Goal: Task Accomplishment & Management: Manage account settings

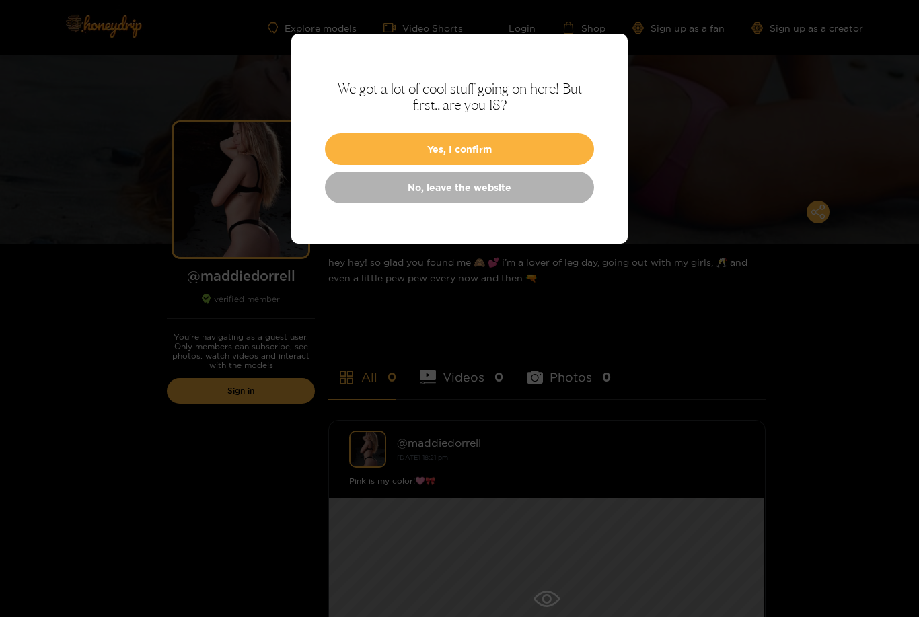
click at [365, 139] on button "Yes, I confirm" at bounding box center [459, 149] width 269 height 32
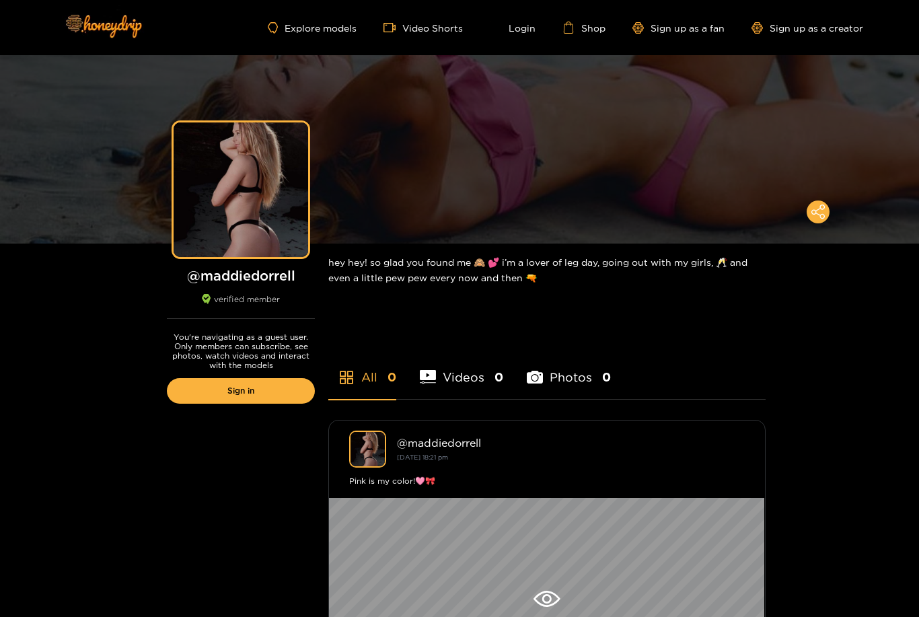
click at [450, 369] on li "Videos 0" at bounding box center [461, 368] width 83 height 61
click at [544, 374] on li "Photos 0" at bounding box center [569, 368] width 84 height 61
click at [360, 381] on li "All 0" at bounding box center [362, 368] width 68 height 61
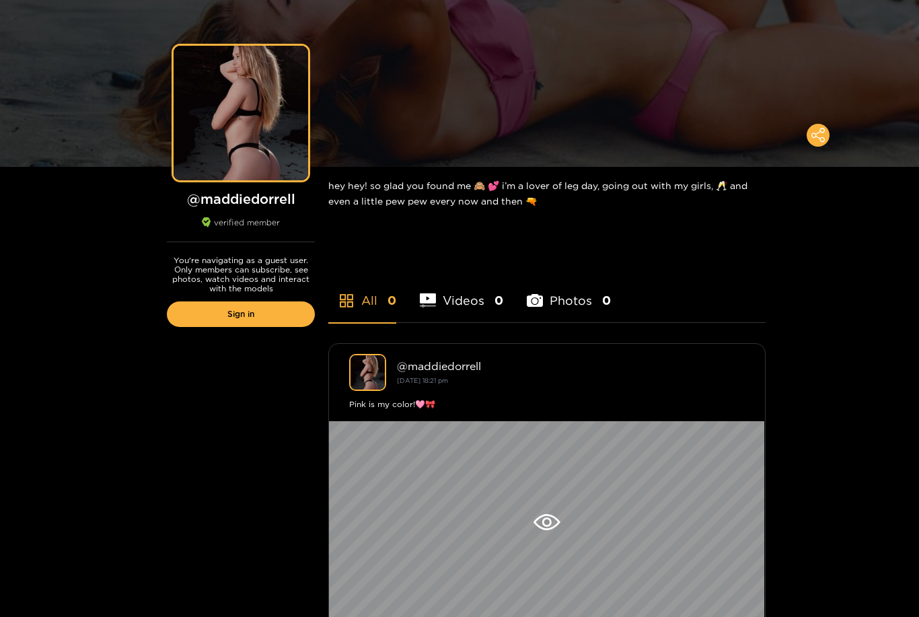
scroll to position [76, 0]
click at [263, 321] on link "Sign in" at bounding box center [241, 315] width 148 height 26
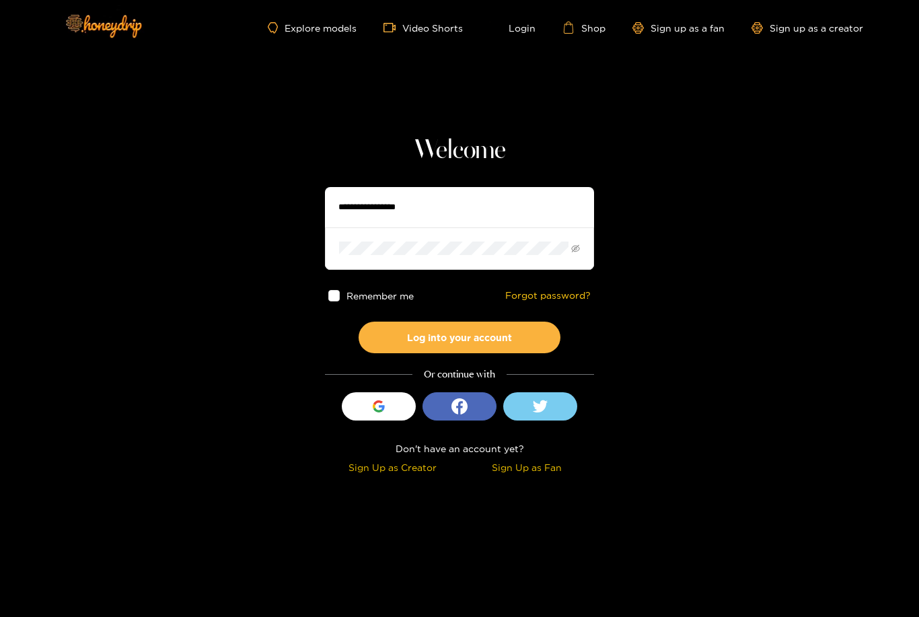
click at [351, 213] on input "text" at bounding box center [459, 207] width 269 height 40
type input "**********"
click at [459, 336] on button "Log into your account" at bounding box center [460, 338] width 202 height 32
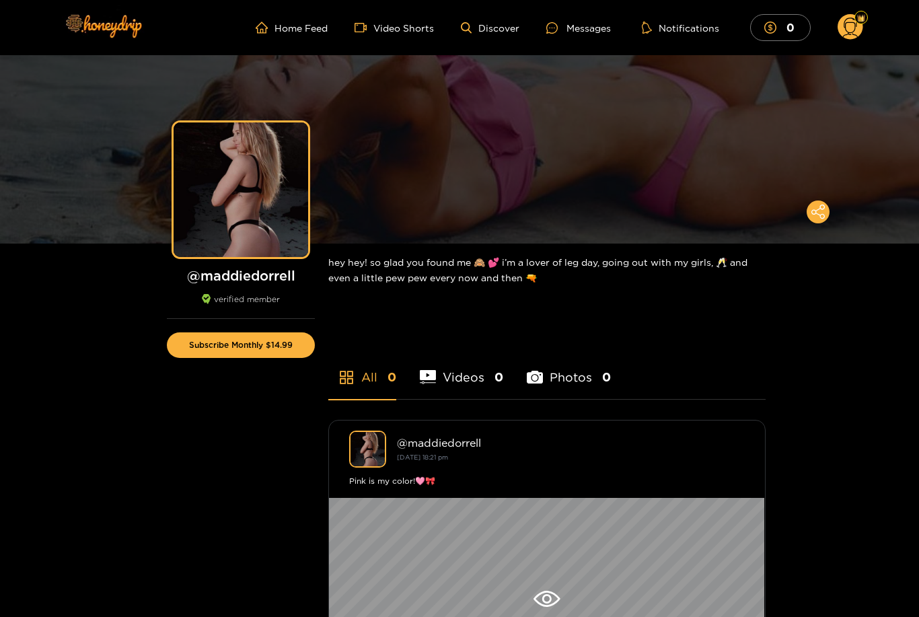
click at [322, 25] on ul "Home Feed Video Shorts Discover Messages Notifications 0" at bounding box center [559, 27] width 607 height 27
click at [302, 26] on link "Home Feed" at bounding box center [292, 28] width 72 height 12
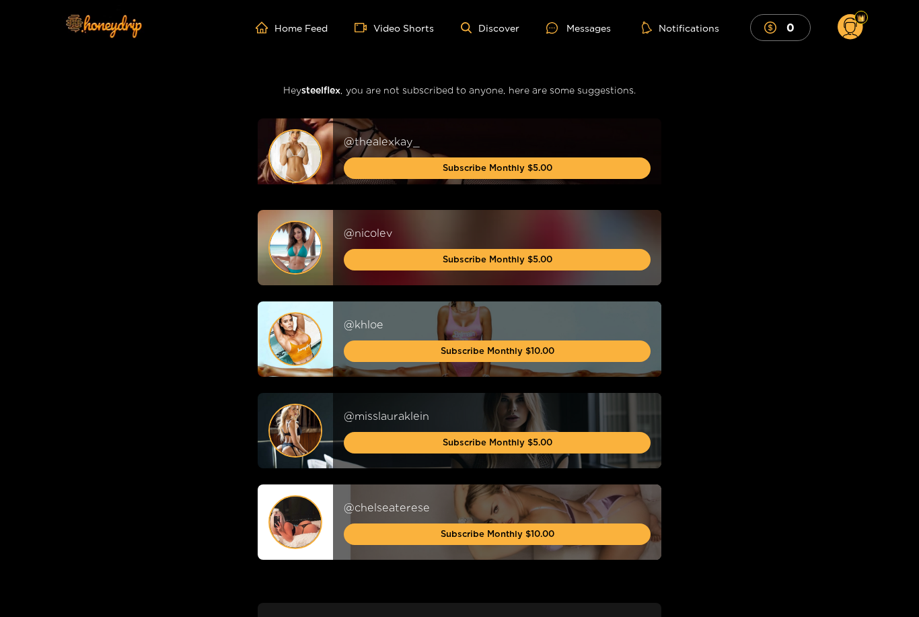
click at [852, 38] on circle at bounding box center [851, 27] width 26 height 26
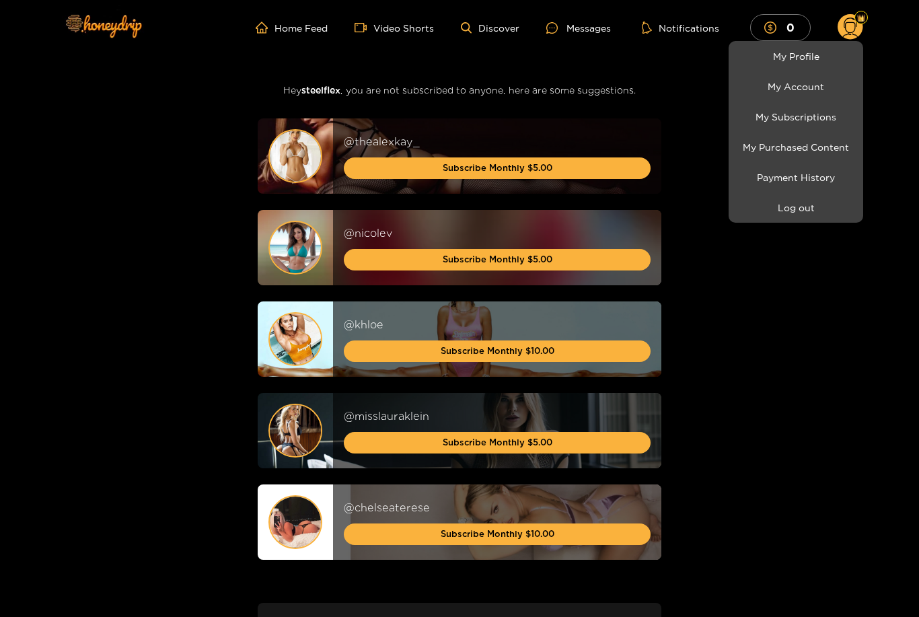
click at [829, 153] on link "My Purchased Content" at bounding box center [796, 147] width 128 height 24
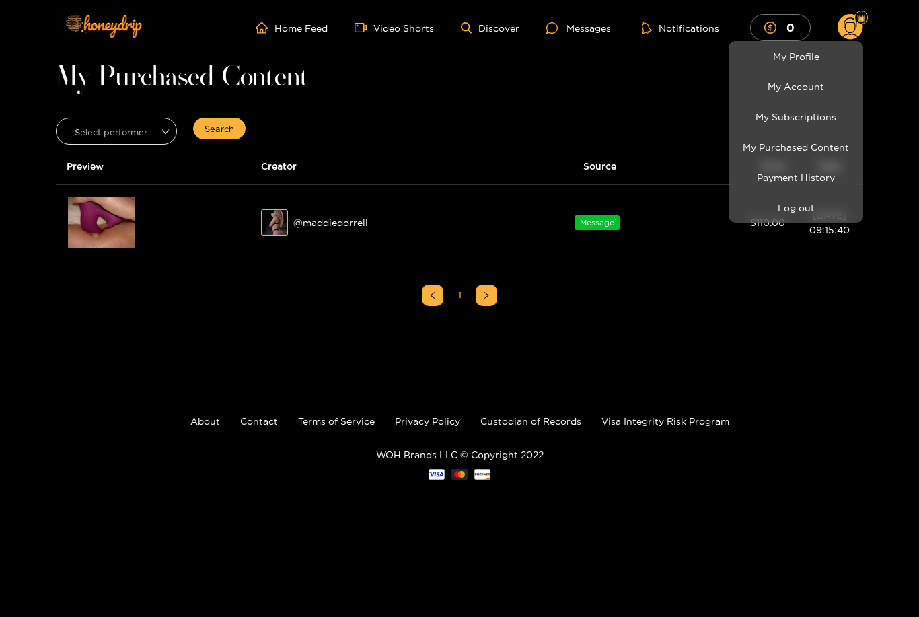
click at [101, 225] on div at bounding box center [459, 308] width 919 height 617
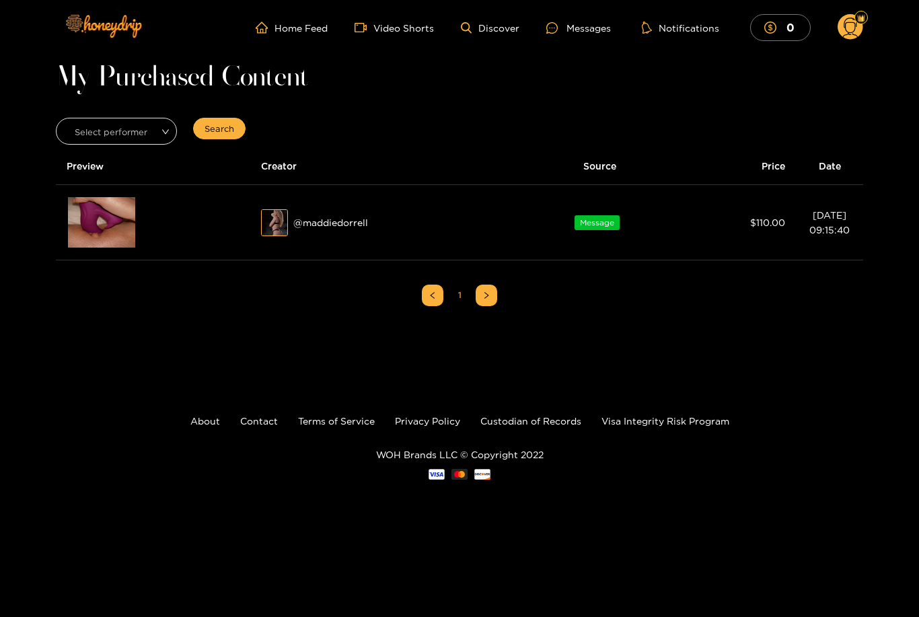
click at [153, 231] on div at bounding box center [153, 222] width 173 height 53
click at [77, 230] on img at bounding box center [101, 222] width 67 height 50
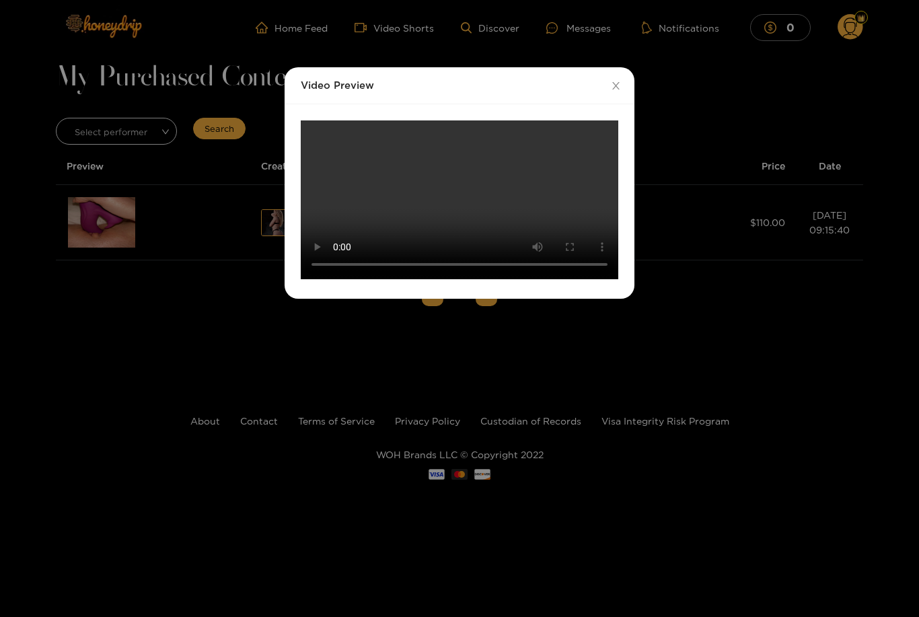
scroll to position [104, 0]
click at [449, 279] on video "Your browser does not support the video tag." at bounding box center [460, 199] width 318 height 159
click at [570, 279] on video "Your browser does not support the video tag." at bounding box center [460, 199] width 318 height 159
click at [582, 279] on video "Your browser does not support the video tag." at bounding box center [460, 199] width 318 height 159
click at [721, 484] on div "Video Preview Your browser does not support the video tag." at bounding box center [459, 308] width 919 height 617
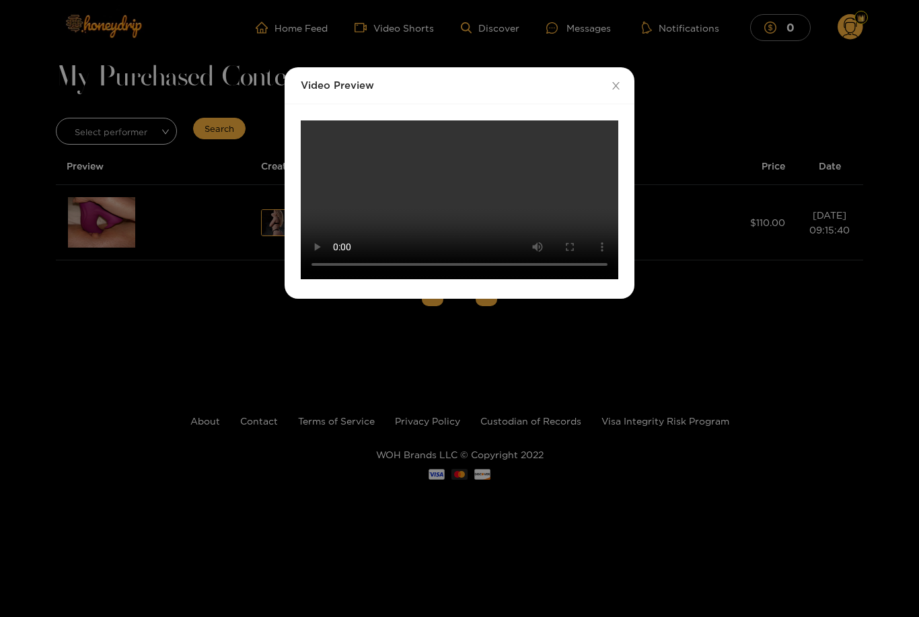
scroll to position [102, 0]
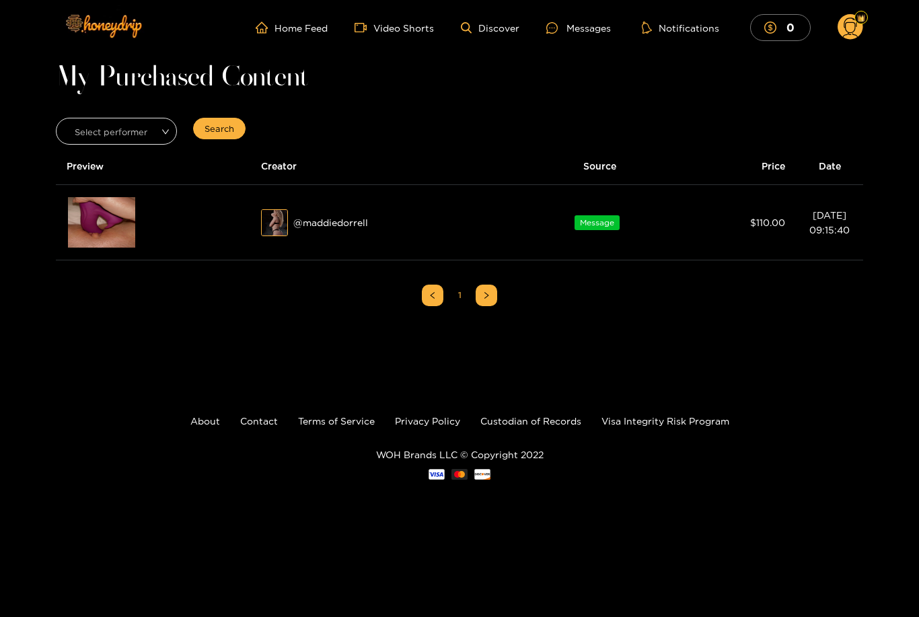
click at [94, 219] on img at bounding box center [101, 222] width 67 height 50
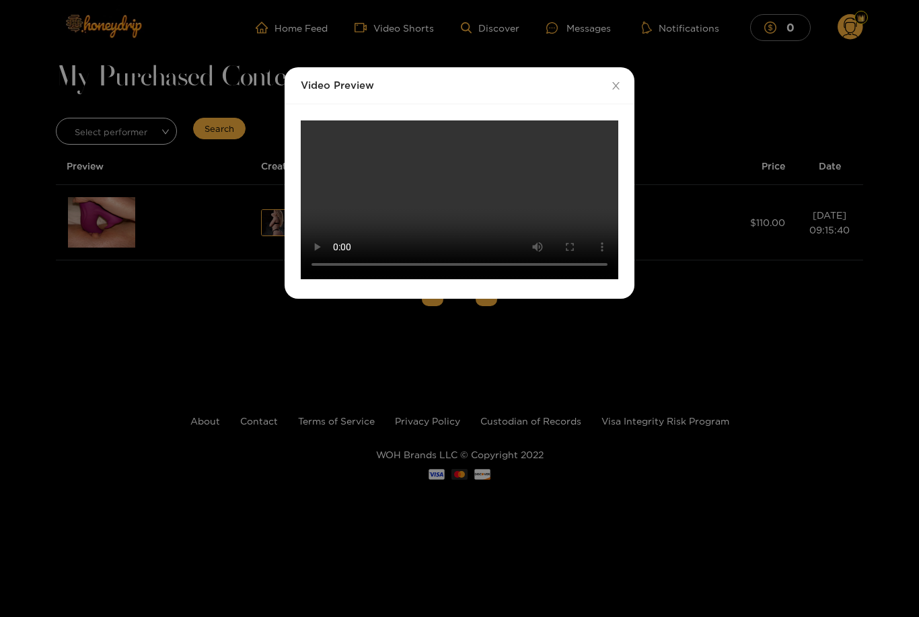
scroll to position [104, 0]
click at [255, 483] on div "Video Preview Your browser does not support the video tag." at bounding box center [459, 308] width 919 height 617
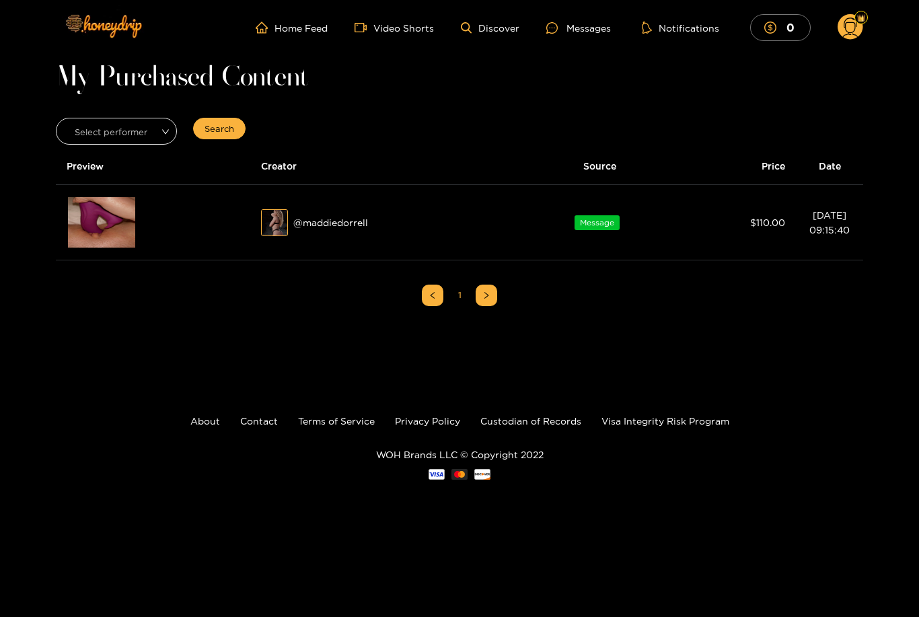
scroll to position [98, 0]
click at [366, 29] on link "Video Shorts" at bounding box center [394, 28] width 79 height 12
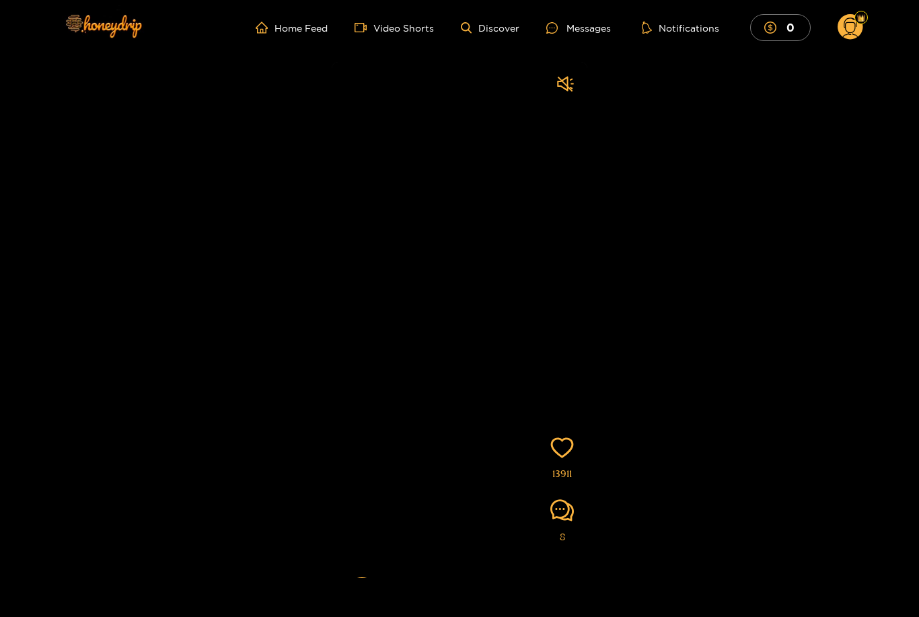
click at [256, 31] on icon "home" at bounding box center [262, 28] width 12 height 12
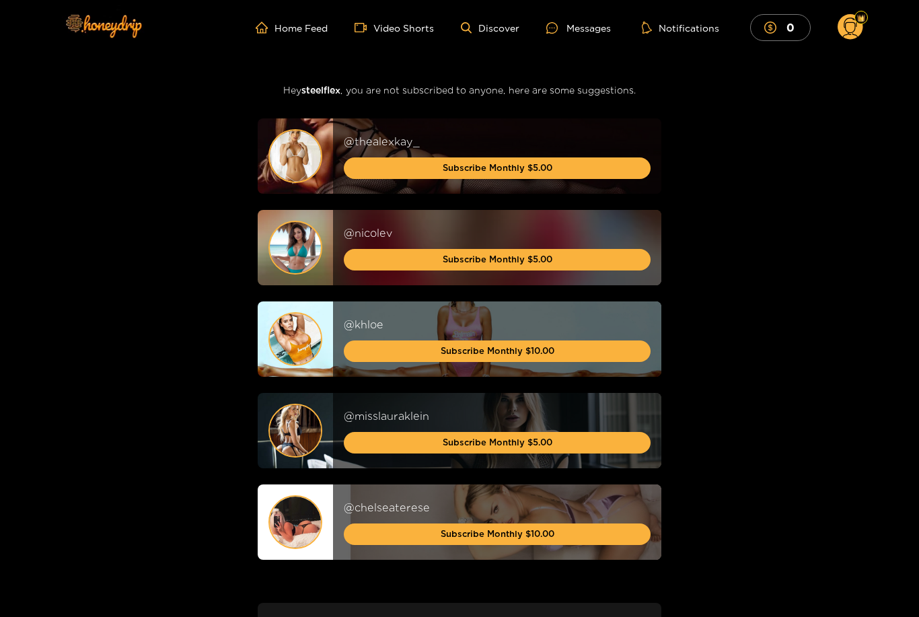
click at [572, 34] on div "Messages" at bounding box center [578, 27] width 65 height 15
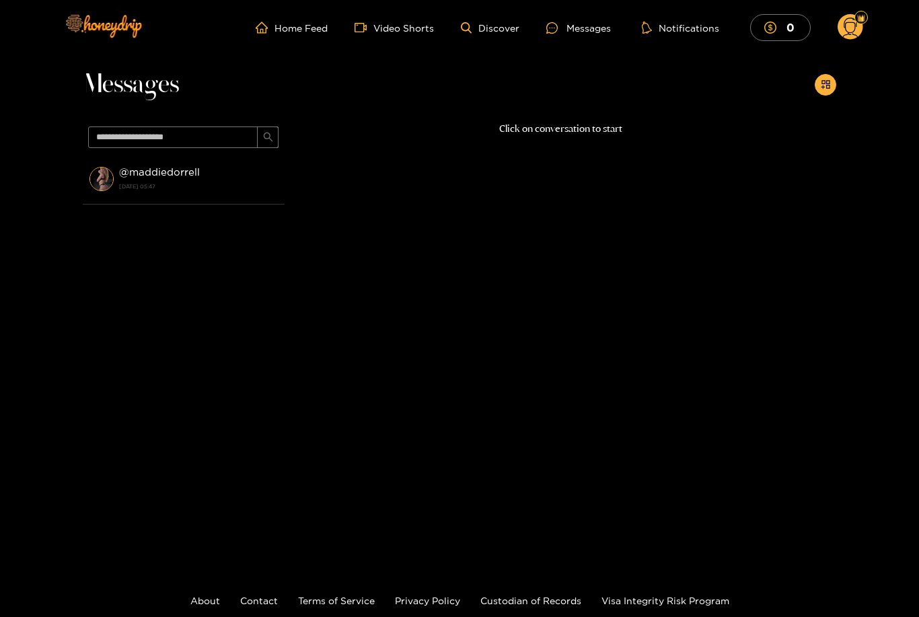
click at [139, 200] on li "@ maddiedorrell [DATE] 05:47" at bounding box center [184, 178] width 202 height 51
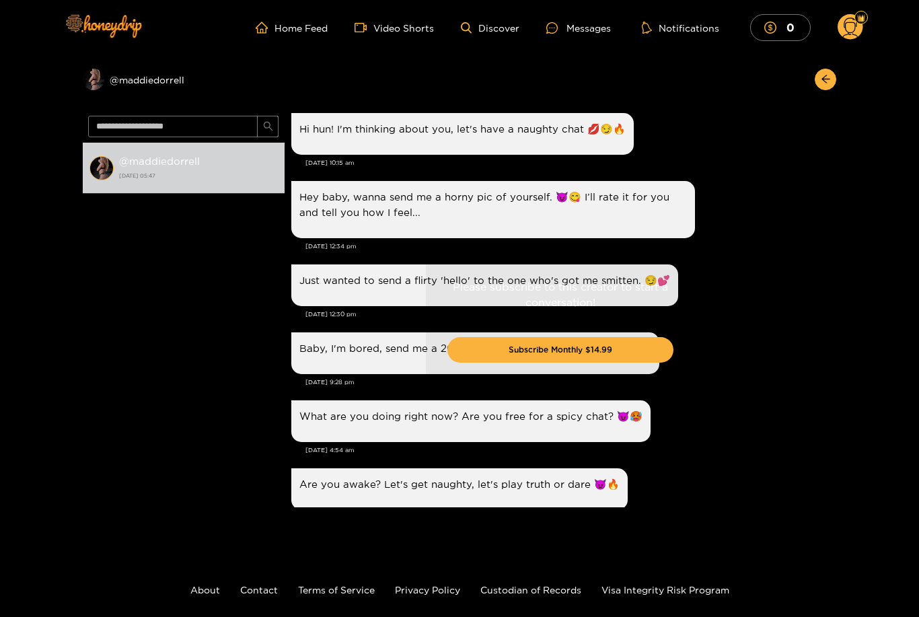
click at [401, 356] on div "Please subscribe to this creator to start a conversation! Subscribe Monthly $14…" at bounding box center [561, 326] width 552 height 432
click at [857, 40] on icon at bounding box center [851, 27] width 26 height 27
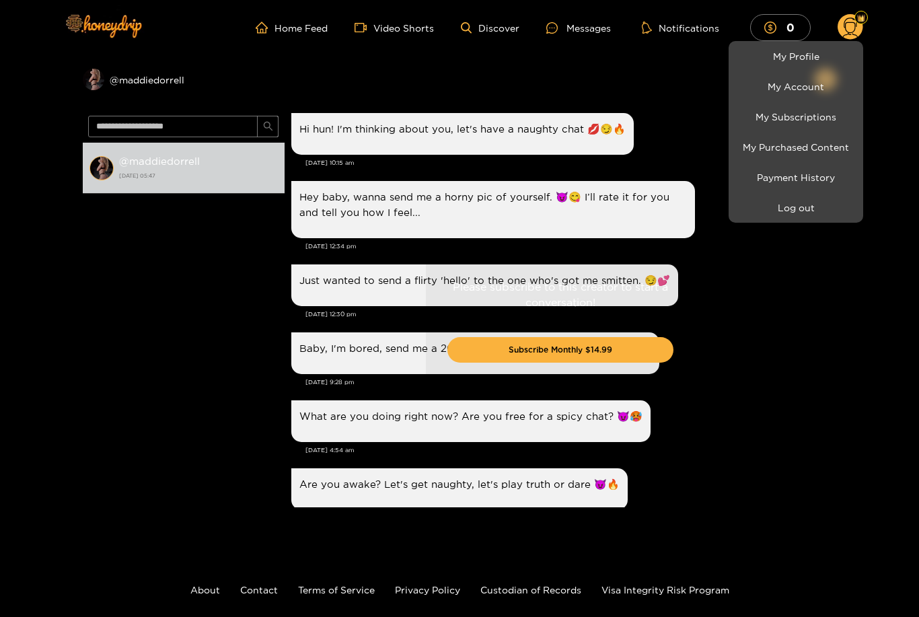
click at [790, 184] on link "Payment History" at bounding box center [796, 177] width 128 height 24
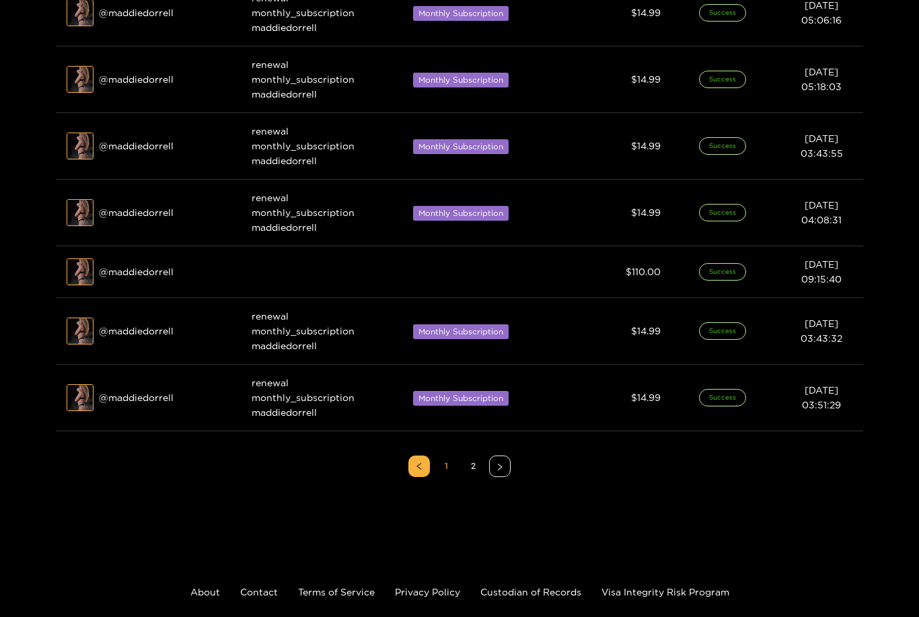
scroll to position [451, 0]
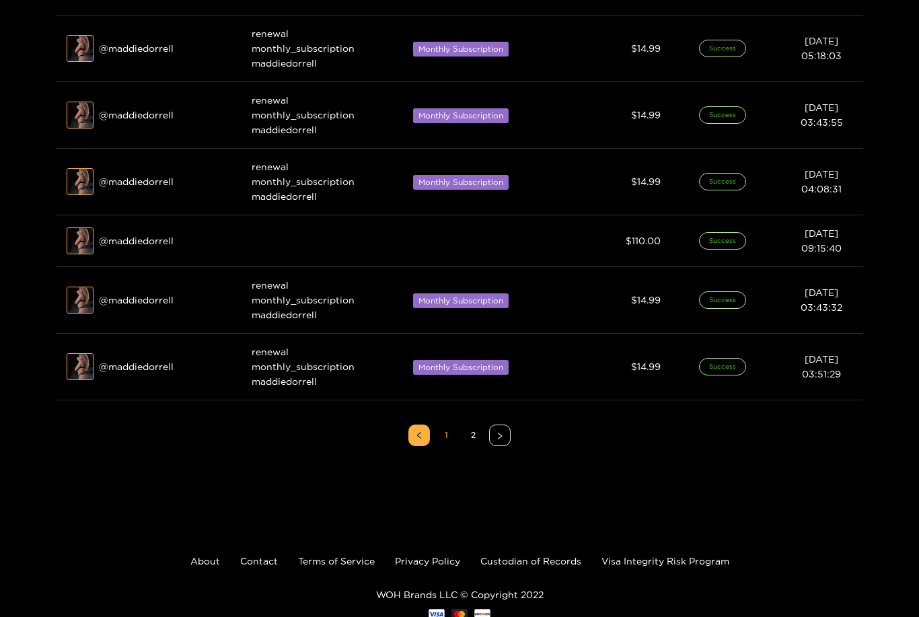
click at [498, 429] on div at bounding box center [459, 308] width 919 height 617
click at [502, 443] on button "button" at bounding box center [500, 435] width 22 height 22
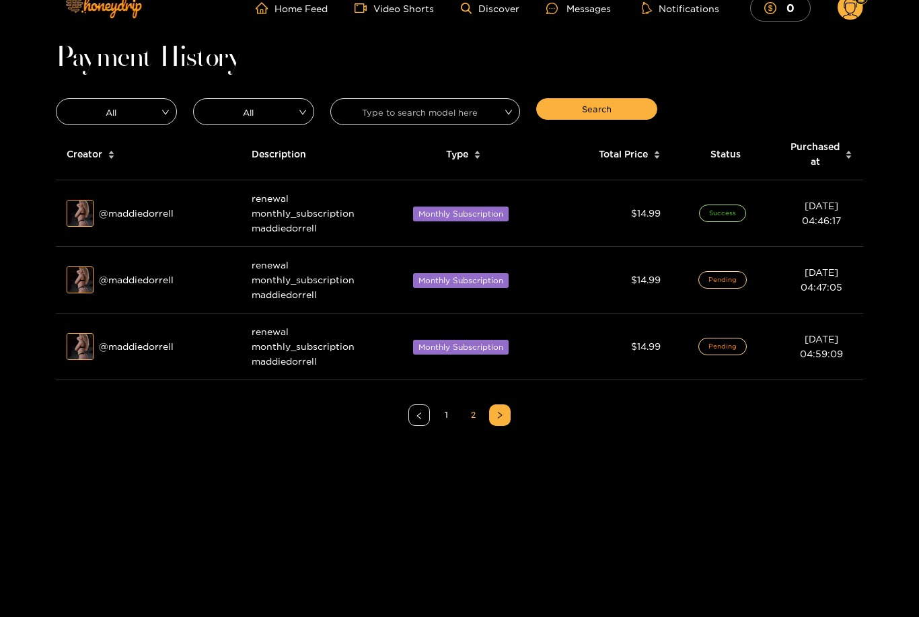
scroll to position [2, 0]
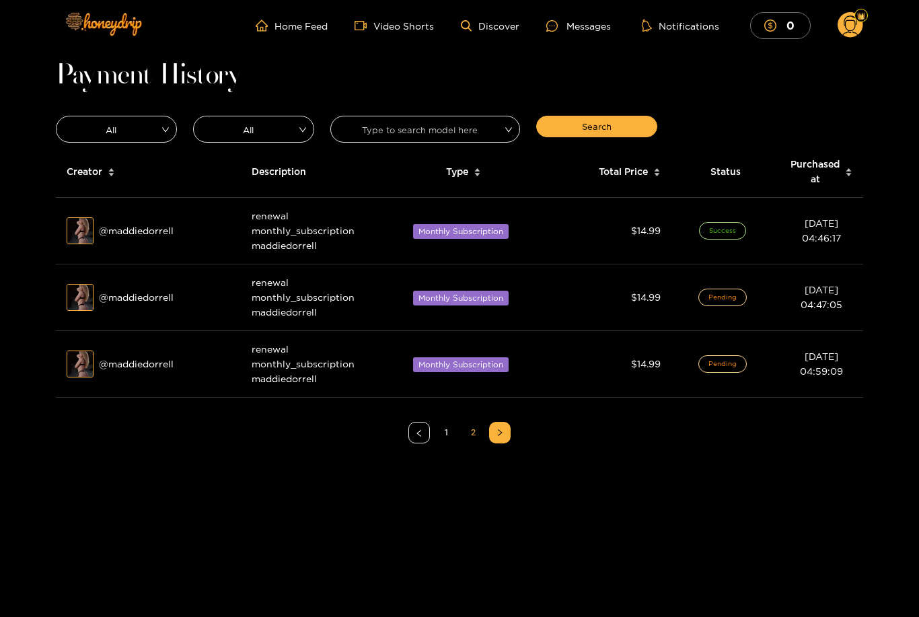
click at [452, 439] on link "1" at bounding box center [446, 432] width 20 height 20
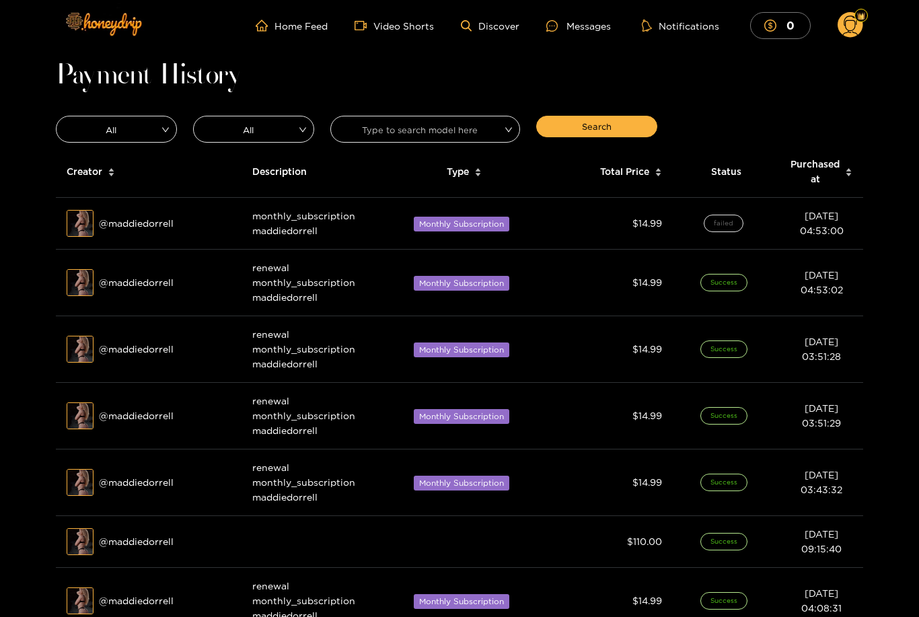
scroll to position [0, 0]
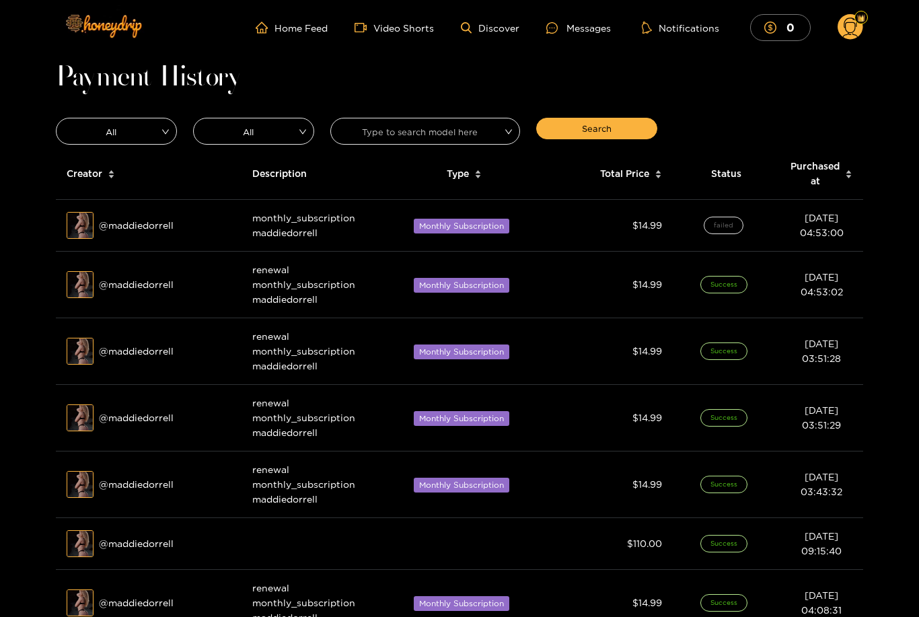
click at [849, 40] on icon at bounding box center [851, 27] width 26 height 27
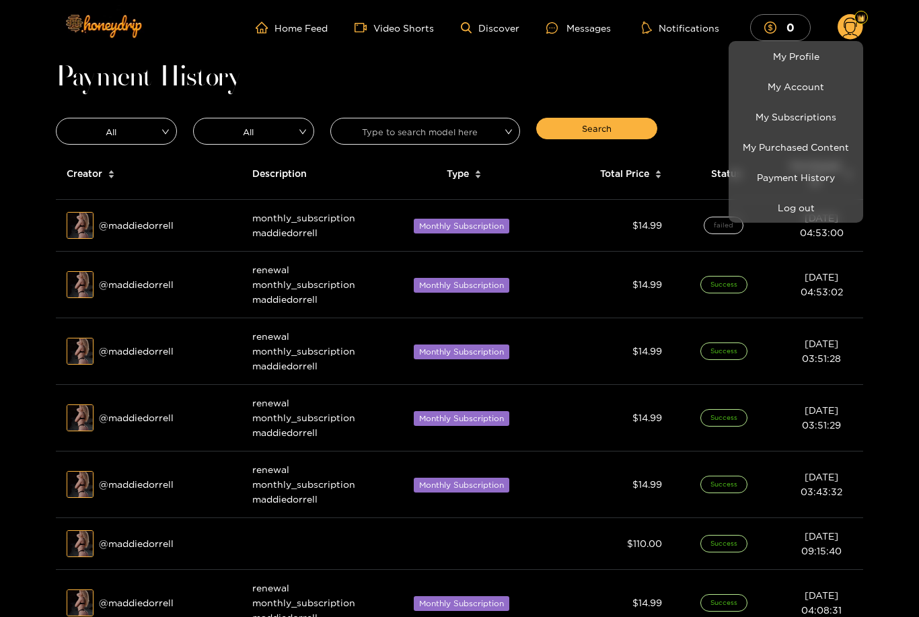
click at [832, 76] on link "My Account" at bounding box center [796, 87] width 128 height 24
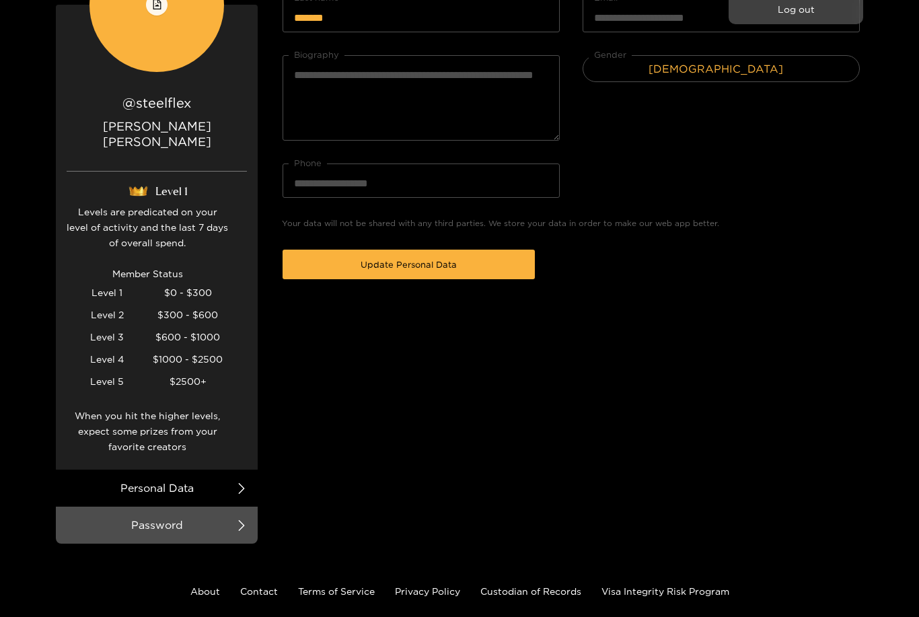
scroll to position [213, 0]
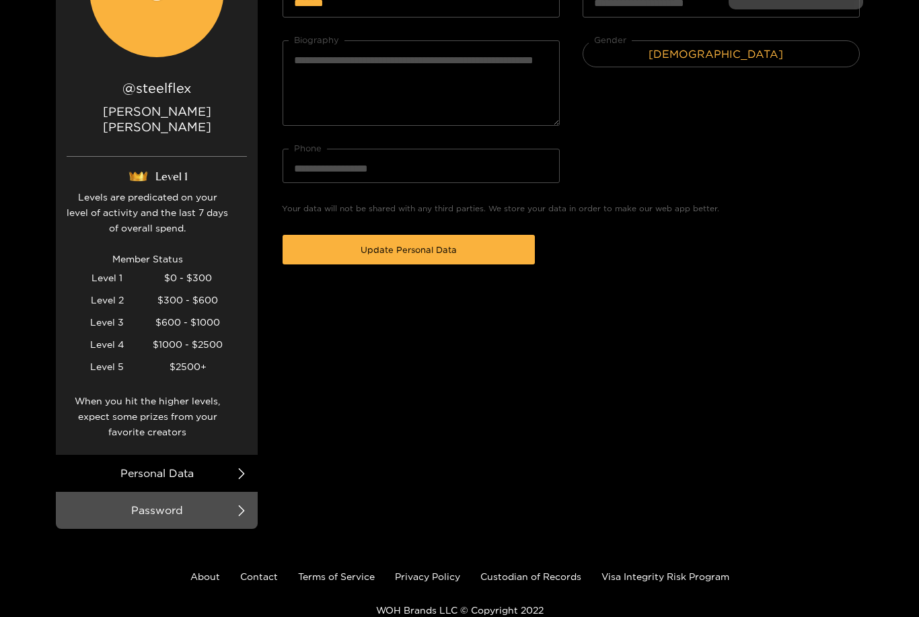
click at [313, 251] on div at bounding box center [459, 308] width 919 height 617
click at [321, 258] on button "Update Personal Data" at bounding box center [409, 250] width 252 height 30
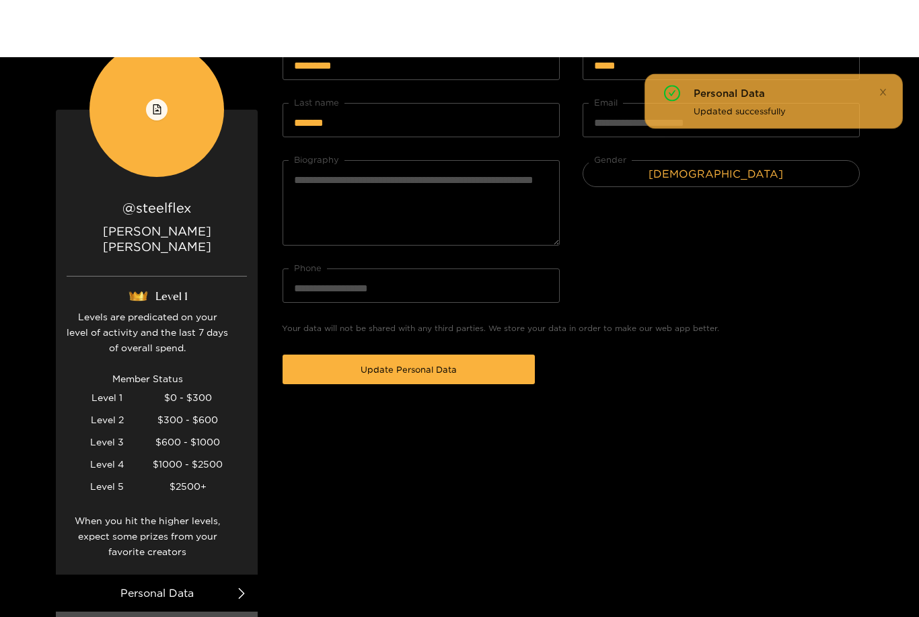
scroll to position [0, 0]
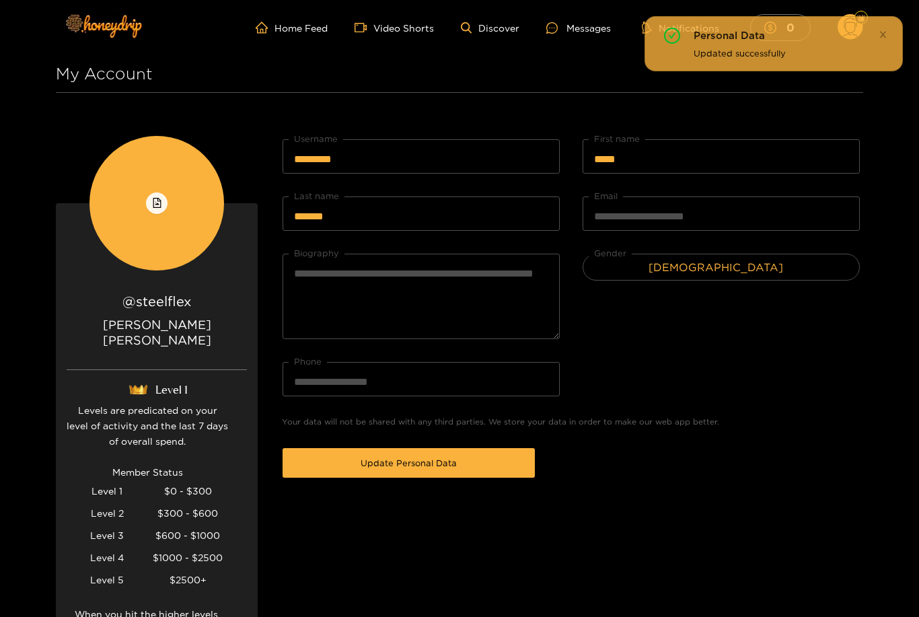
click at [886, 30] on span at bounding box center [883, 34] width 9 height 9
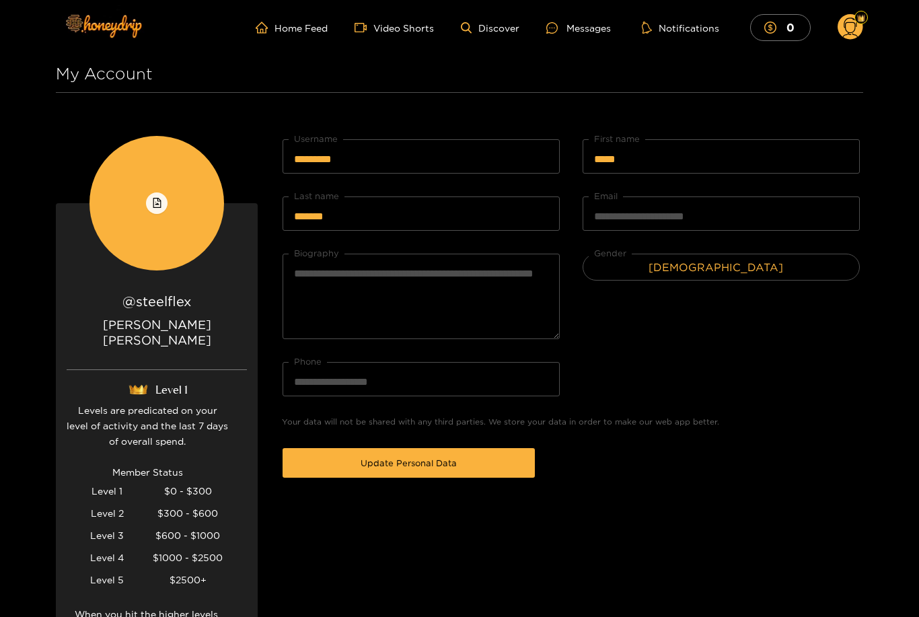
click at [850, 36] on circle at bounding box center [851, 27] width 26 height 26
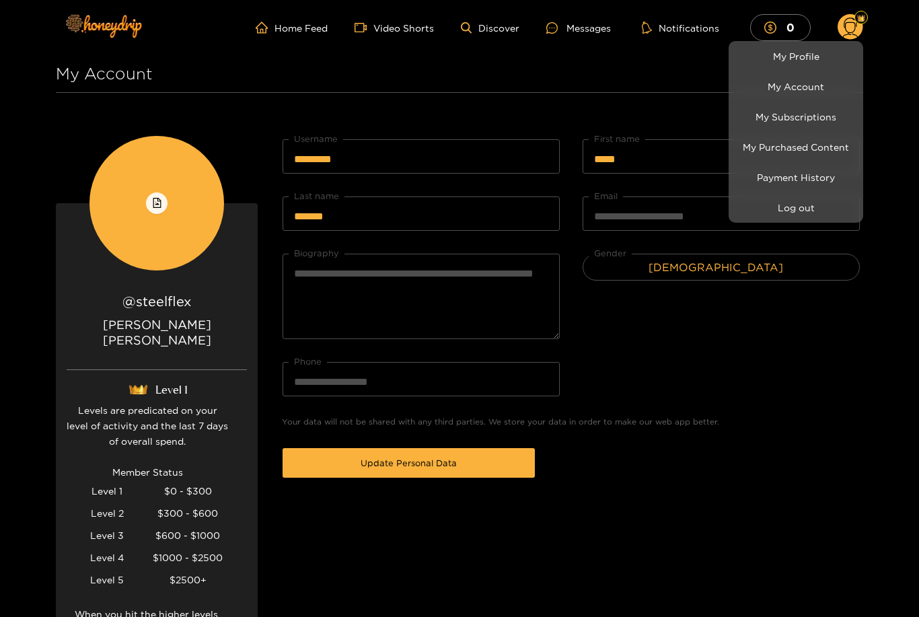
click at [842, 61] on link "My Profile" at bounding box center [796, 56] width 128 height 24
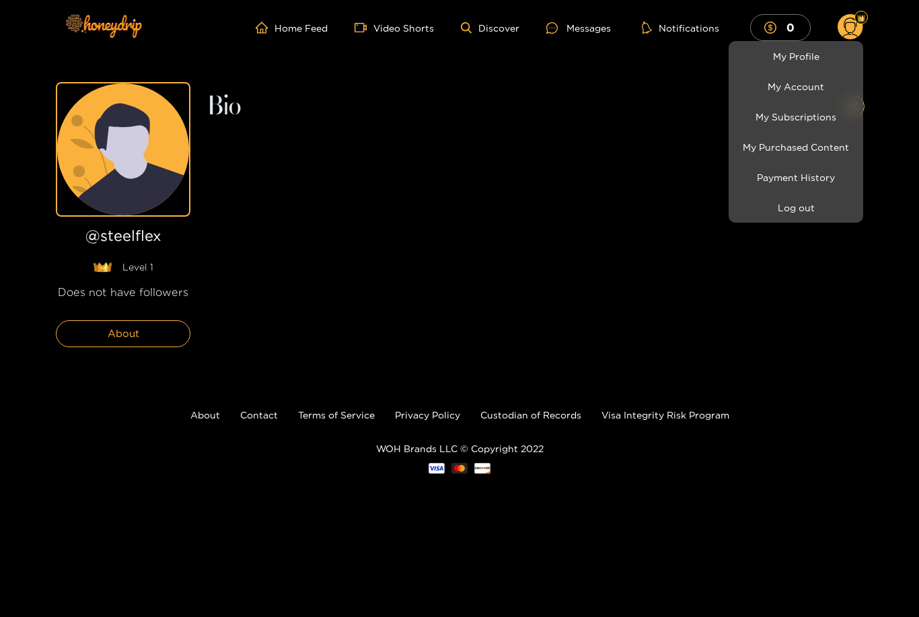
click at [106, 222] on div at bounding box center [459, 308] width 919 height 617
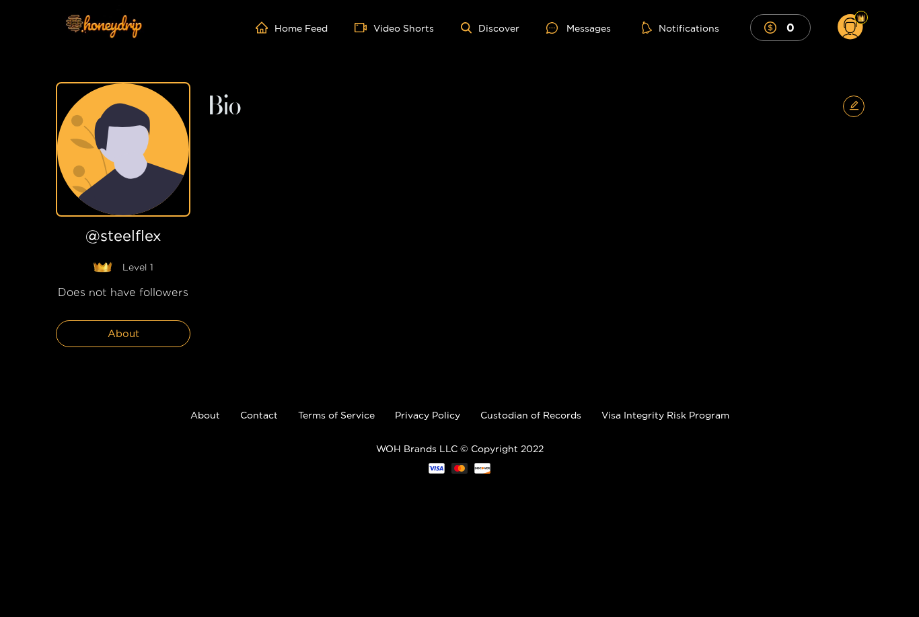
click at [846, 38] on circle at bounding box center [851, 27] width 26 height 26
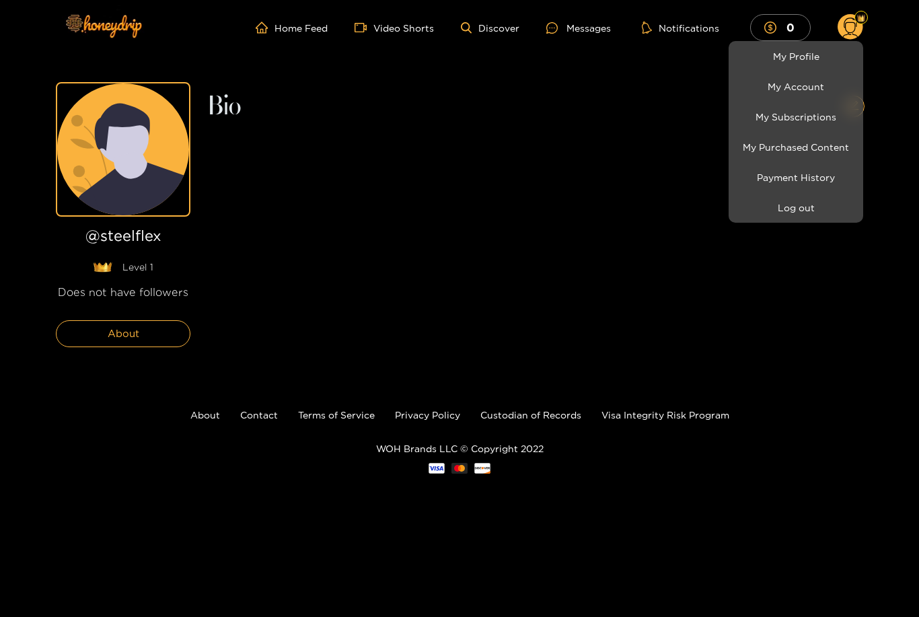
click at [833, 94] on link "My Account" at bounding box center [796, 87] width 128 height 24
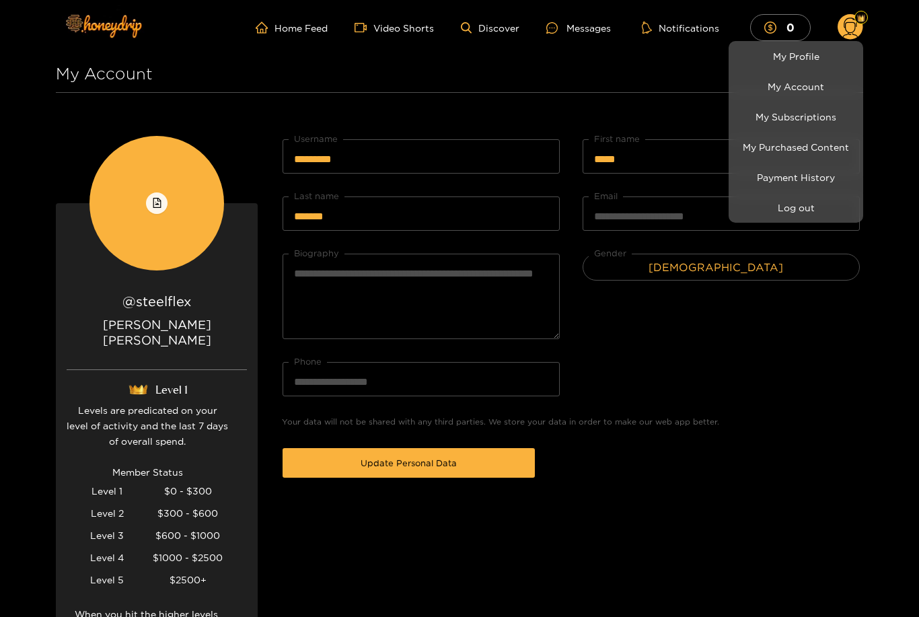
click at [831, 147] on link "My Purchased Content" at bounding box center [796, 147] width 128 height 24
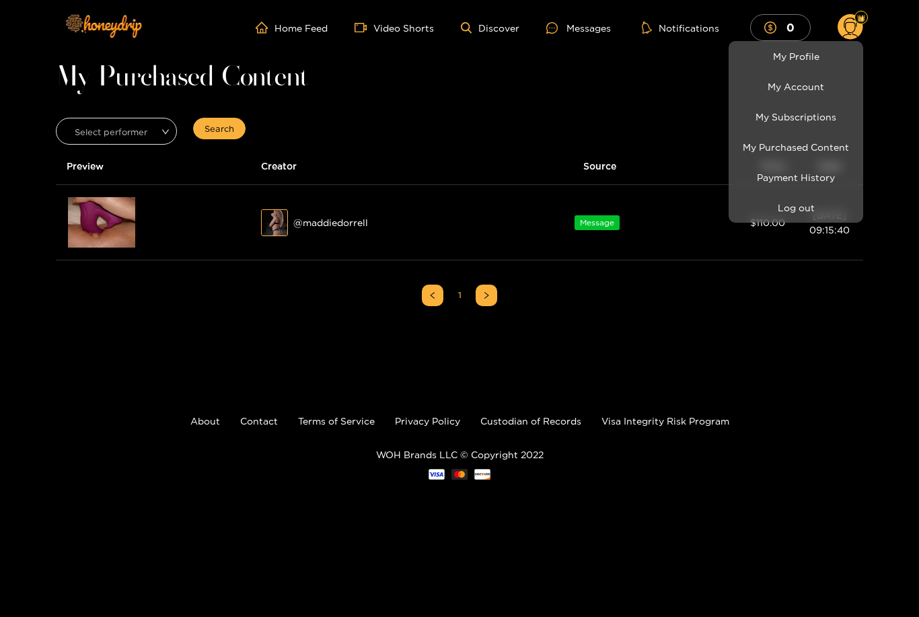
click at [104, 234] on div at bounding box center [459, 308] width 919 height 617
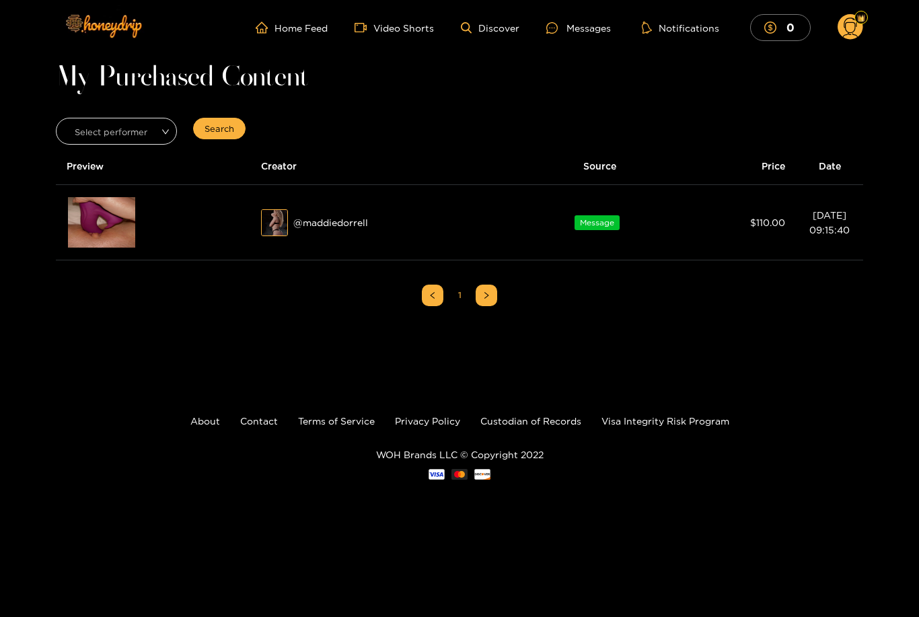
click at [837, 248] on td "[DATE] 09:15:40" at bounding box center [829, 222] width 67 height 75
click at [840, 39] on icon at bounding box center [851, 27] width 26 height 27
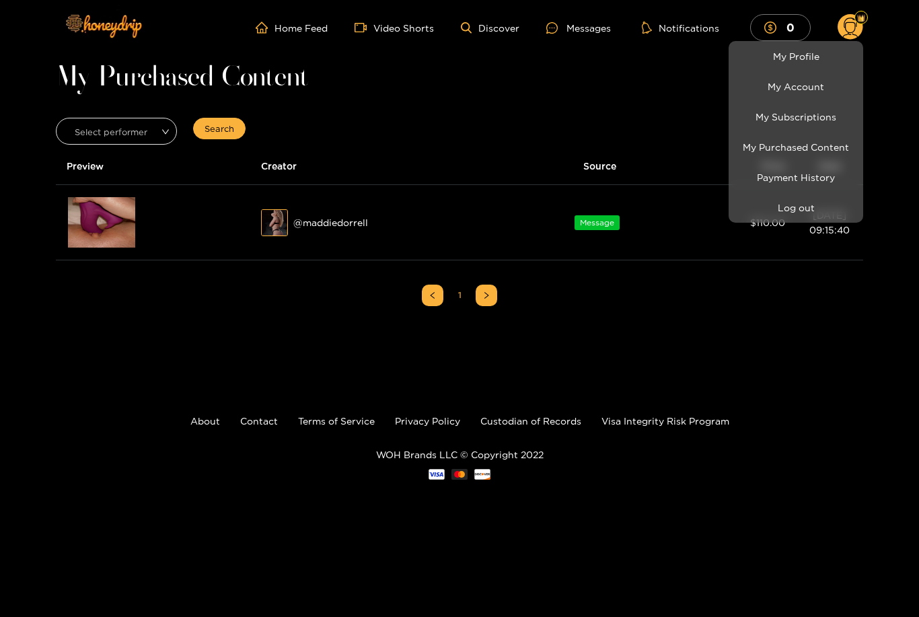
click at [823, 81] on link "My Account" at bounding box center [796, 87] width 128 height 24
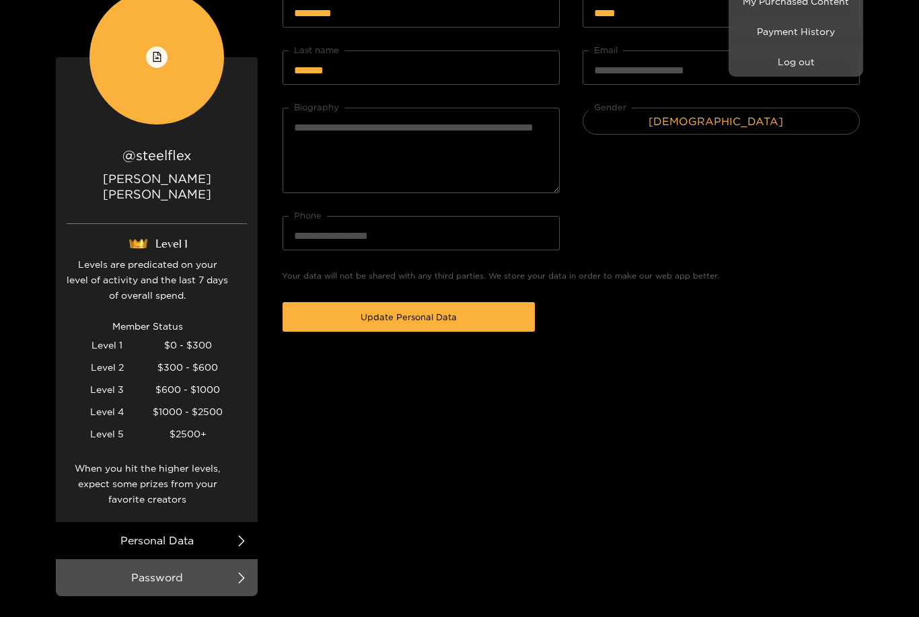
scroll to position [213, 0]
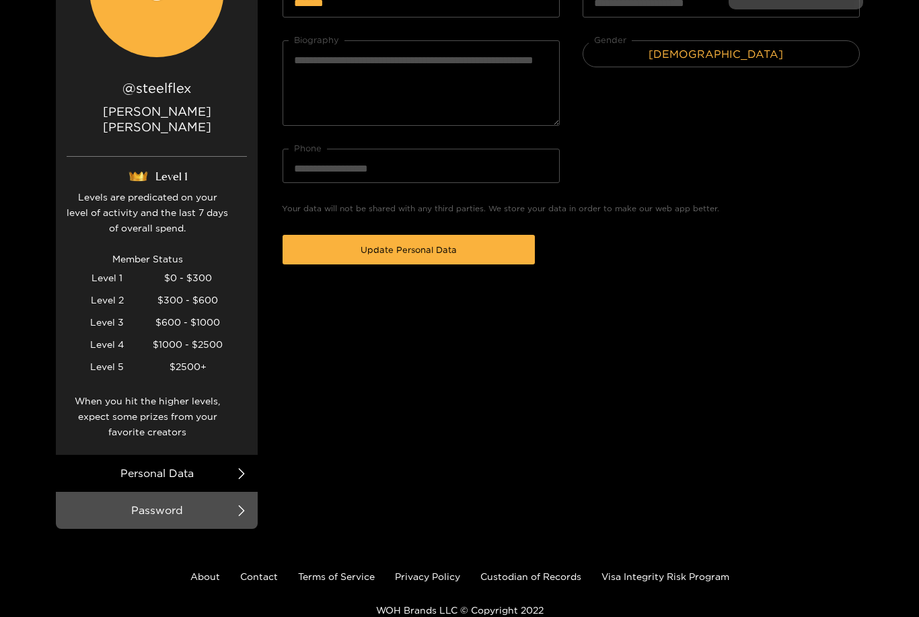
click at [198, 348] on div at bounding box center [459, 308] width 919 height 617
click at [221, 374] on div "Levels are predicated on your level of activity and the last 7 days of overall …" at bounding box center [147, 322] width 161 height 266
click at [235, 397] on div "@ steelflex [PERSON_NAME] Level 1 Levels are predicated on your level of activi…" at bounding box center [157, 267] width 202 height 376
click at [235, 464] on li "Personal Data" at bounding box center [157, 473] width 202 height 37
click at [251, 459] on li "Personal Data" at bounding box center [157, 473] width 202 height 37
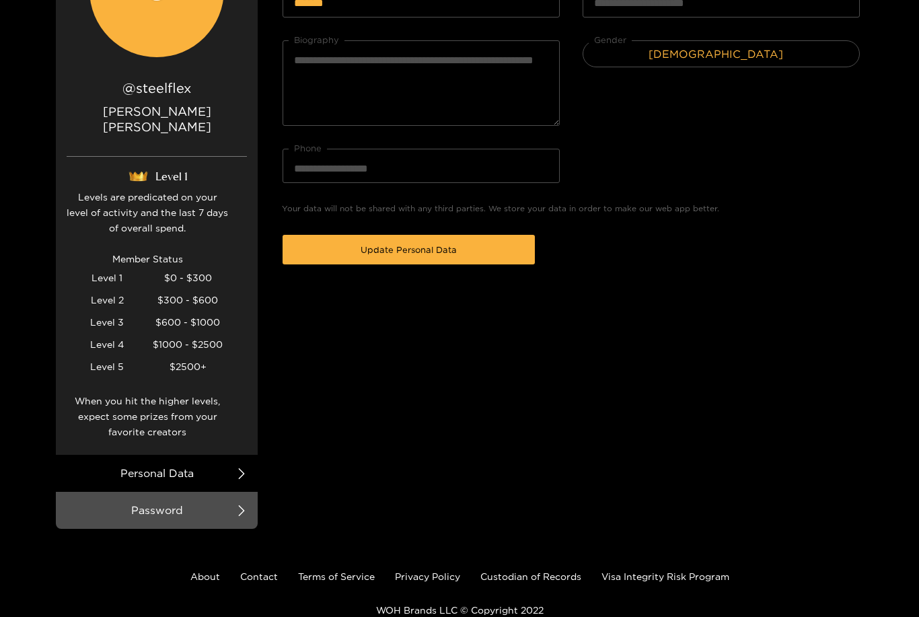
click at [242, 468] on icon at bounding box center [241, 473] width 11 height 11
click at [229, 495] on li "Password" at bounding box center [157, 510] width 202 height 37
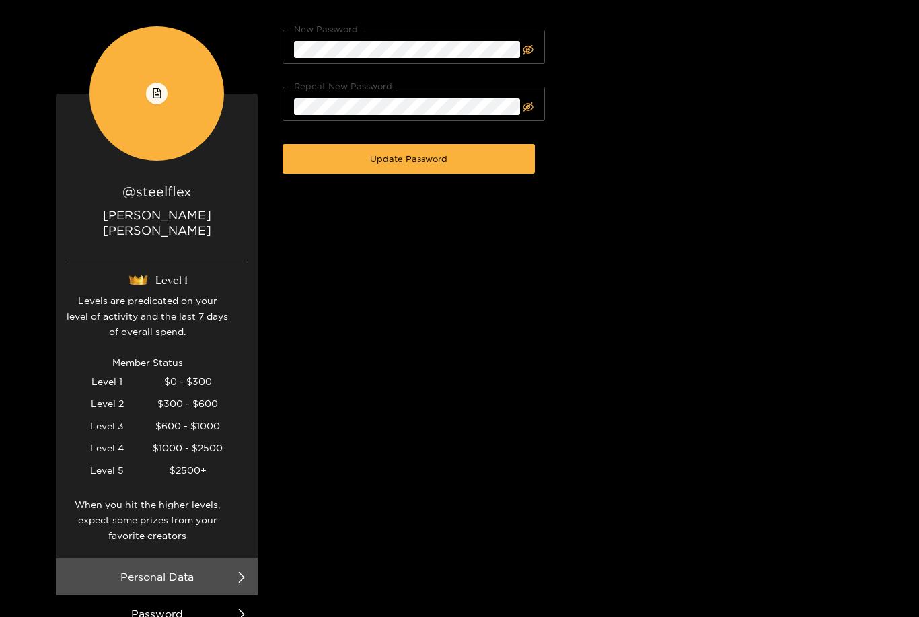
scroll to position [110, 0]
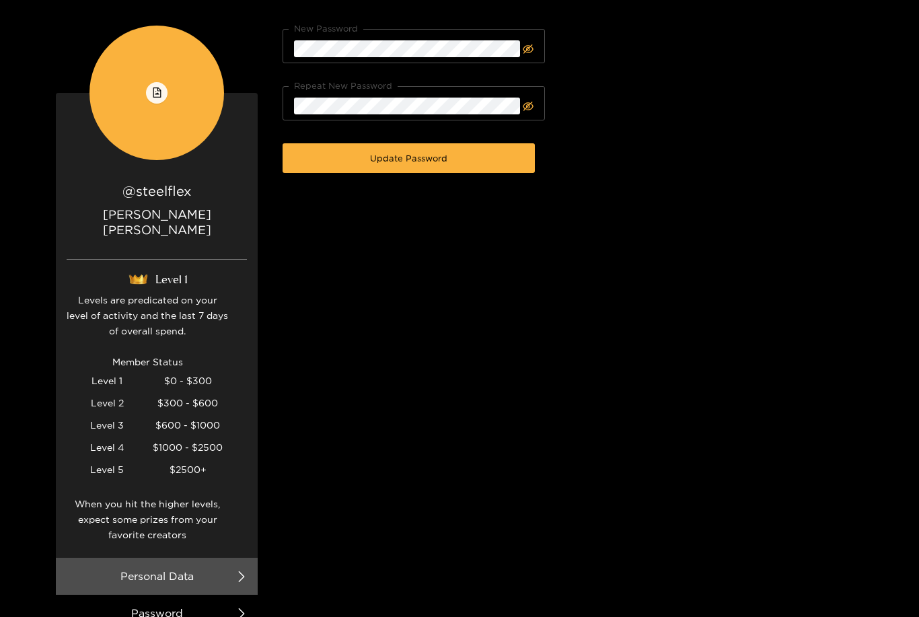
click at [237, 558] on span at bounding box center [241, 576] width 11 height 37
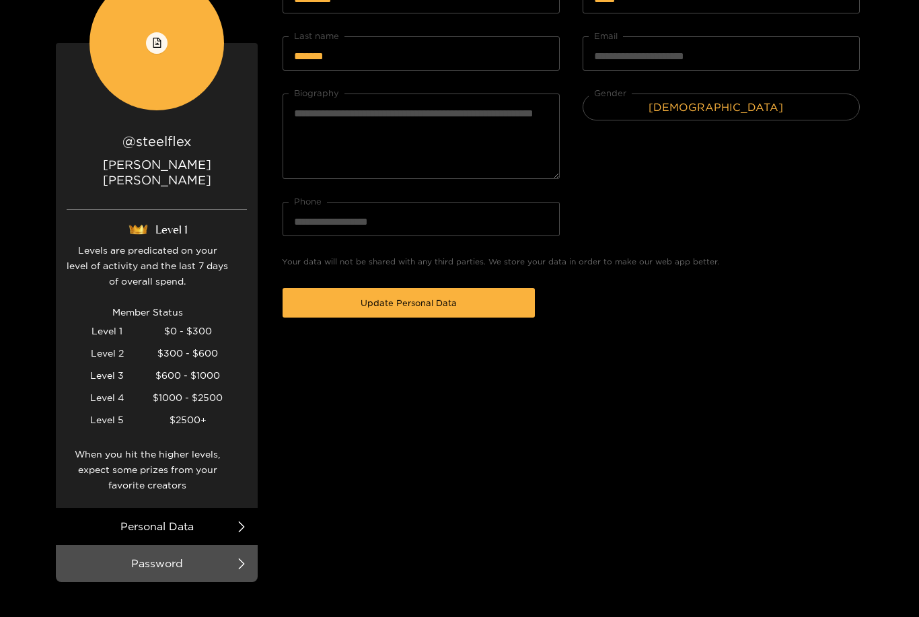
scroll to position [0, 0]
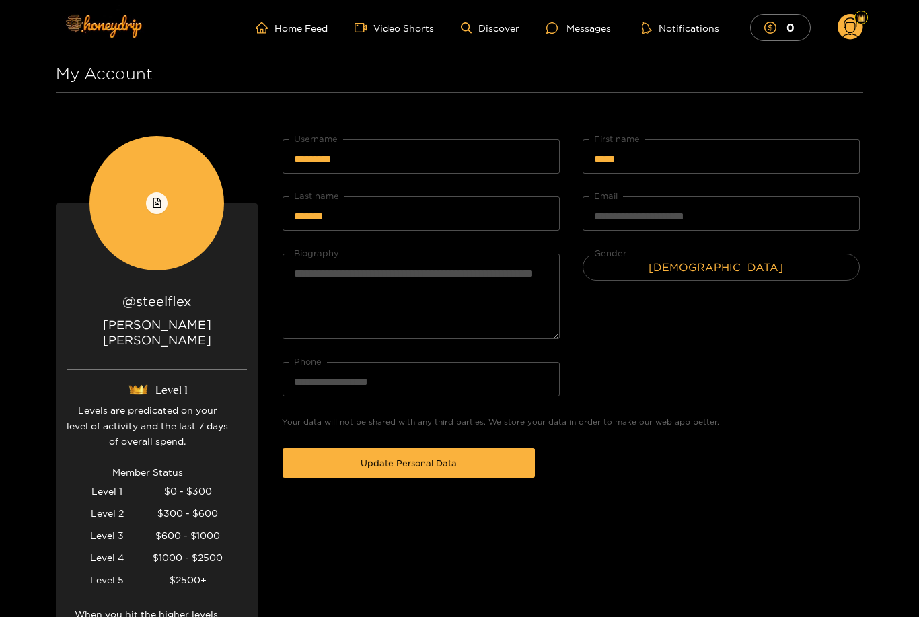
click at [476, 44] on div "Home Feed Video Shorts Discover Messages Notifications 0 0 0" at bounding box center [459, 27] width 807 height 55
click at [502, 32] on link "Discover" at bounding box center [490, 27] width 59 height 11
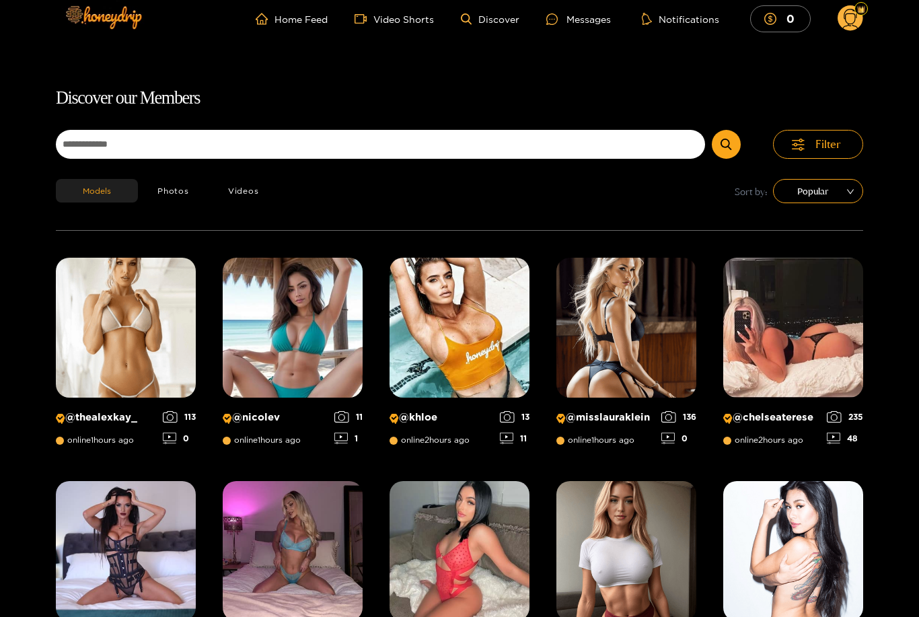
scroll to position [8, 0]
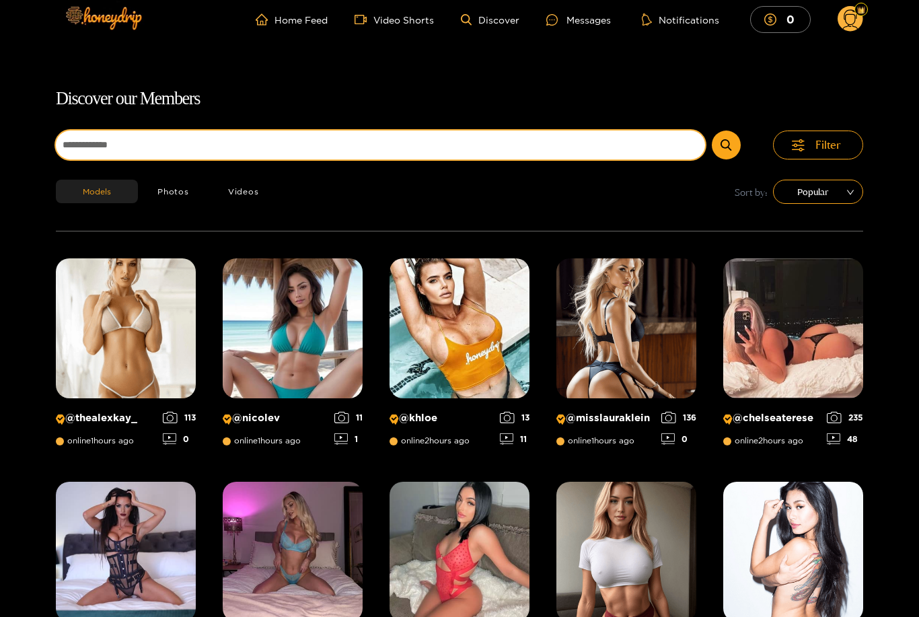
click at [83, 138] on input at bounding box center [380, 145] width 649 height 29
click at [727, 145] on button "submit" at bounding box center [726, 145] width 29 height 29
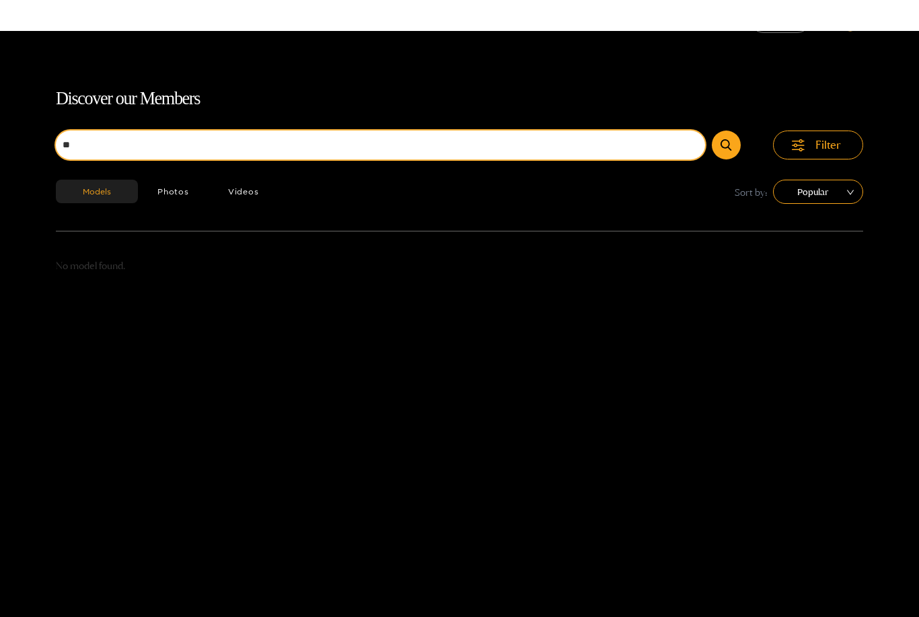
type input "*"
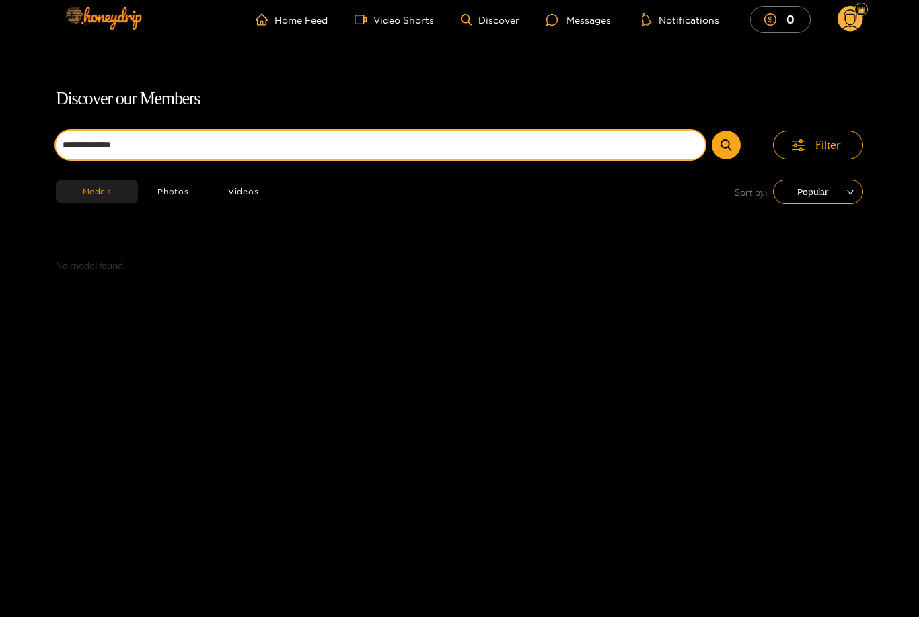
click at [727, 131] on button "submit" at bounding box center [726, 145] width 29 height 29
type input "**********"
click at [727, 131] on button "submit" at bounding box center [726, 145] width 29 height 29
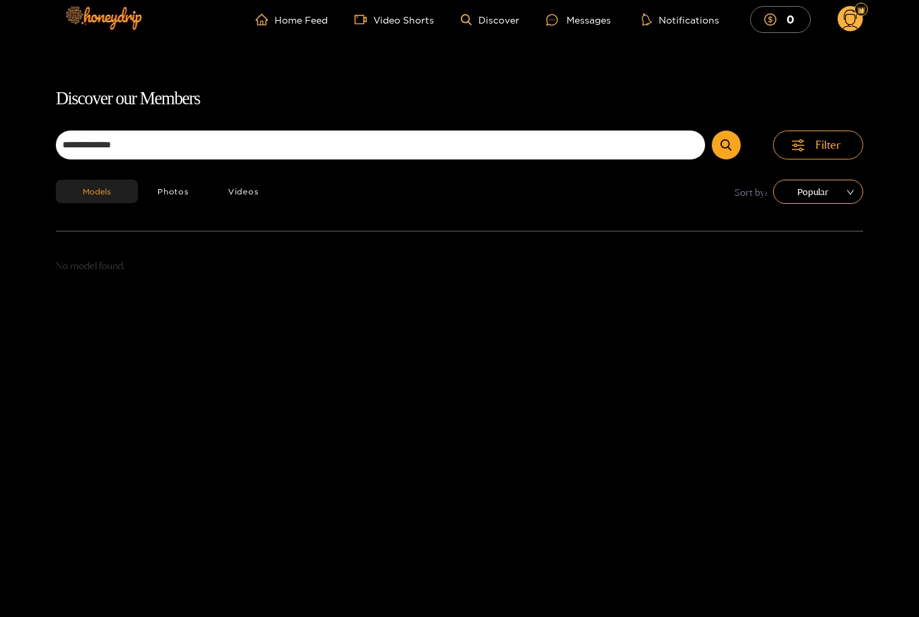
click at [165, 180] on button "Photos" at bounding box center [173, 192] width 71 height 24
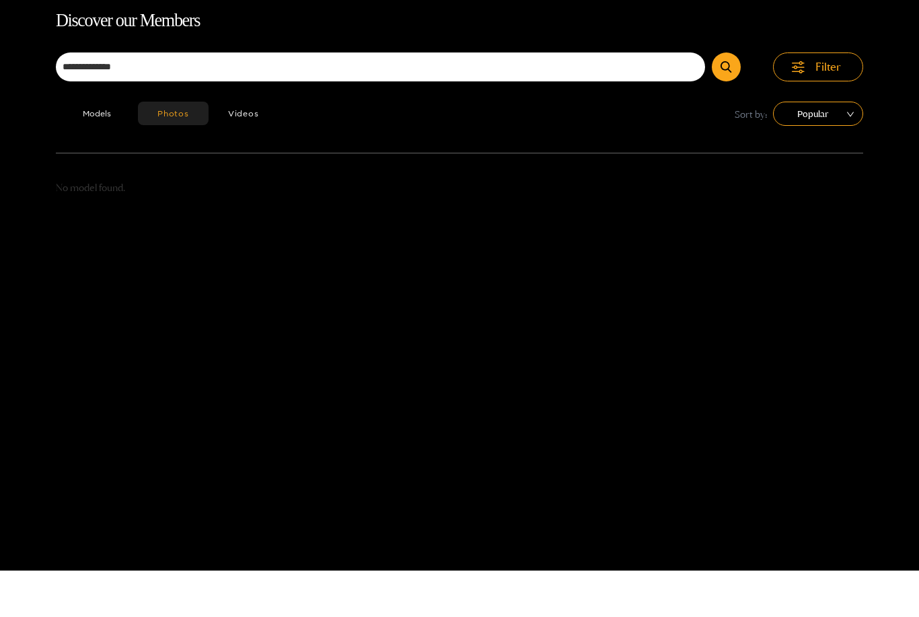
scroll to position [86, 0]
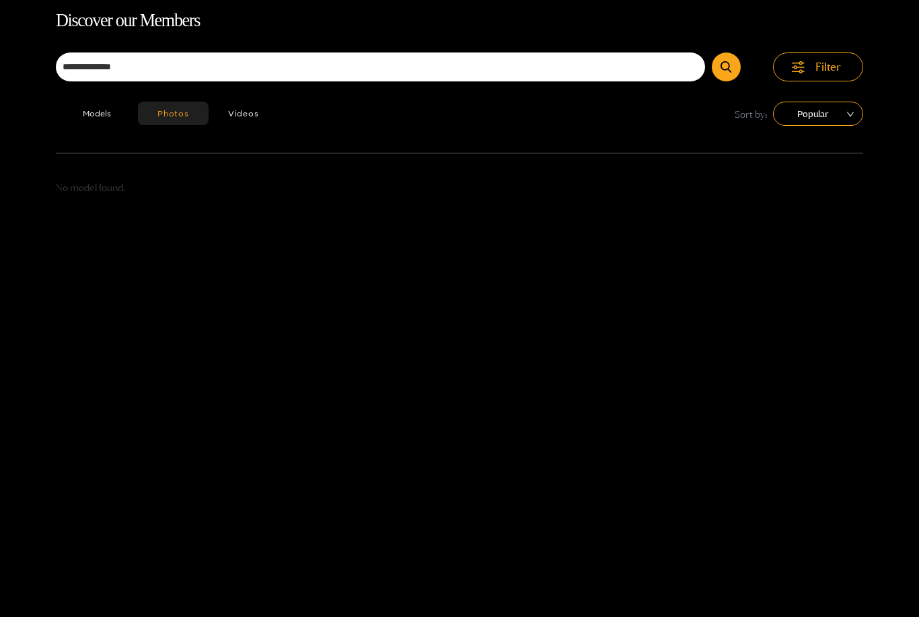
click at [90, 122] on button "Models" at bounding box center [97, 114] width 82 height 24
click at [237, 106] on button "Videos" at bounding box center [244, 114] width 70 height 24
click at [93, 124] on button "Models" at bounding box center [97, 114] width 82 height 24
click at [848, 124] on div "Popular" at bounding box center [818, 114] width 90 height 24
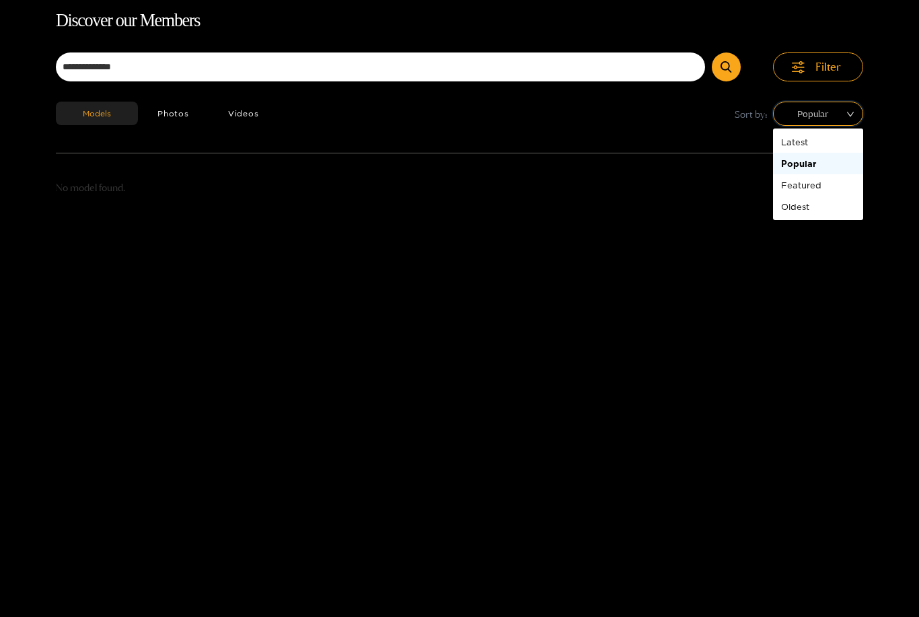
click at [841, 116] on span "Popular" at bounding box center [818, 114] width 70 height 20
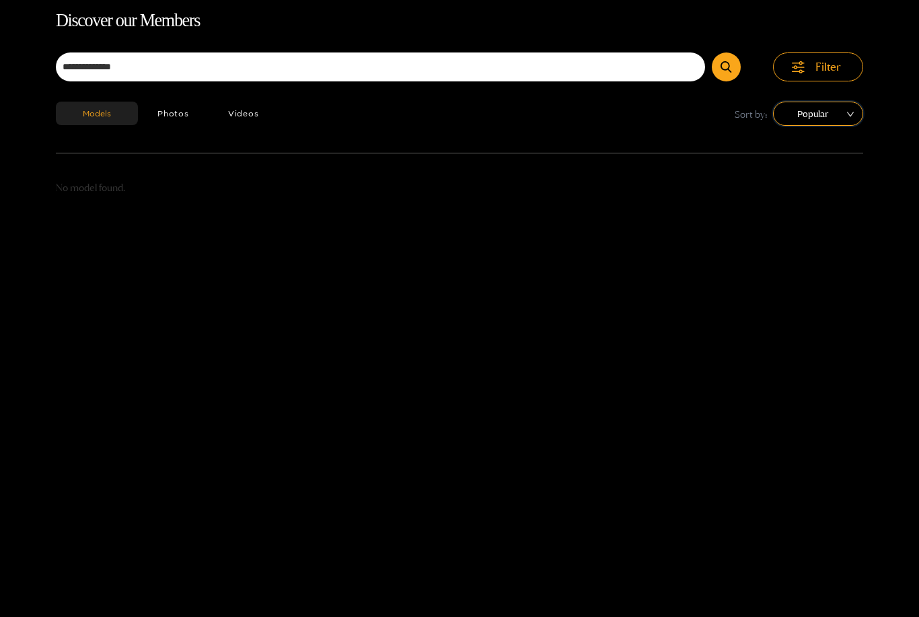
click at [837, 124] on span "sort" at bounding box center [813, 113] width 65 height 23
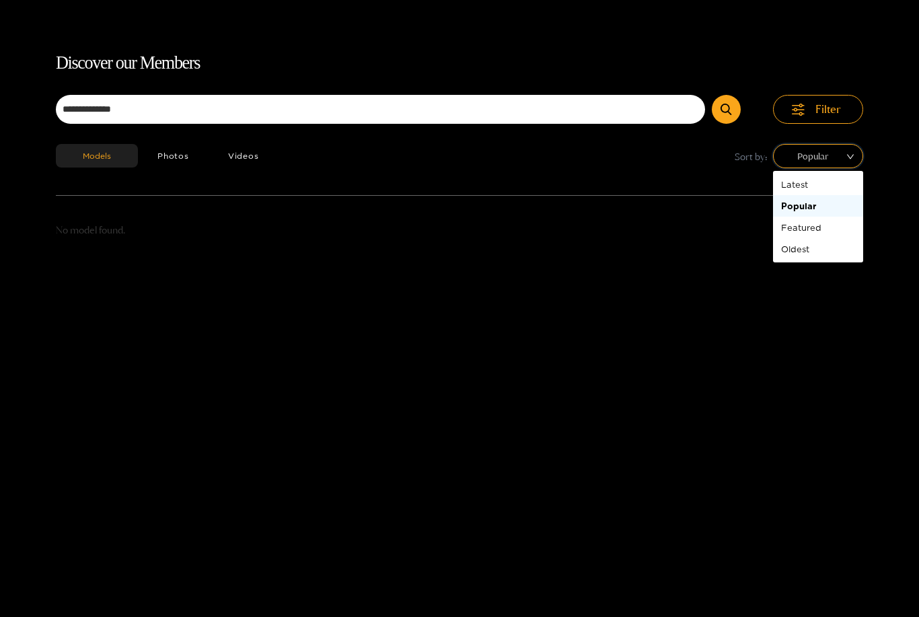
scroll to position [5, 0]
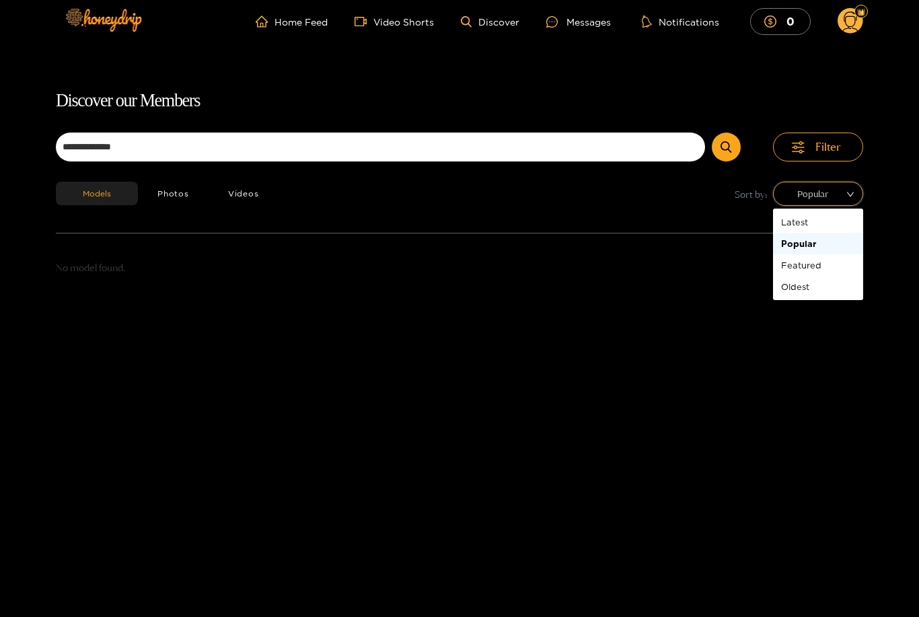
click at [858, 28] on circle at bounding box center [851, 22] width 26 height 26
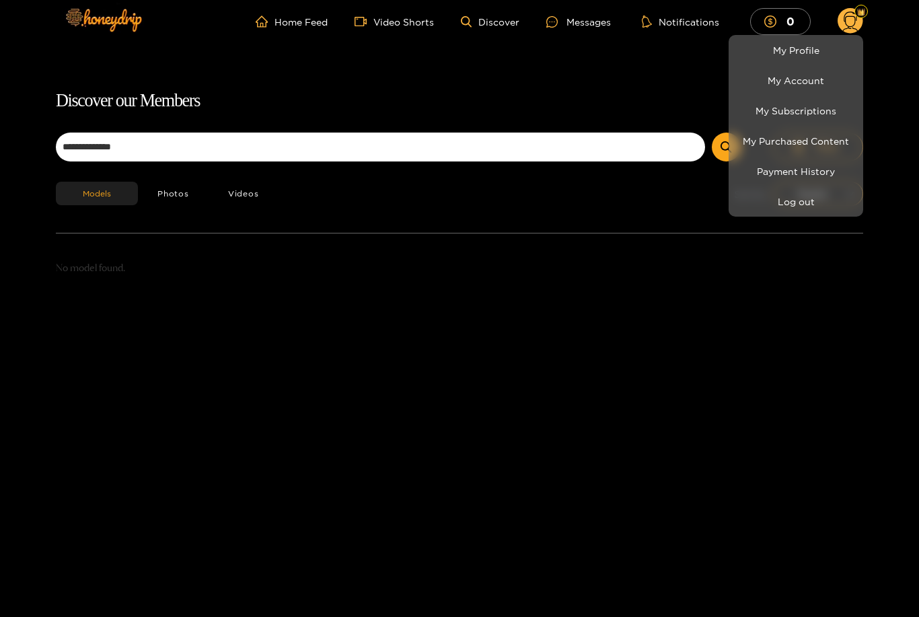
click at [836, 80] on link "My Account" at bounding box center [796, 81] width 128 height 24
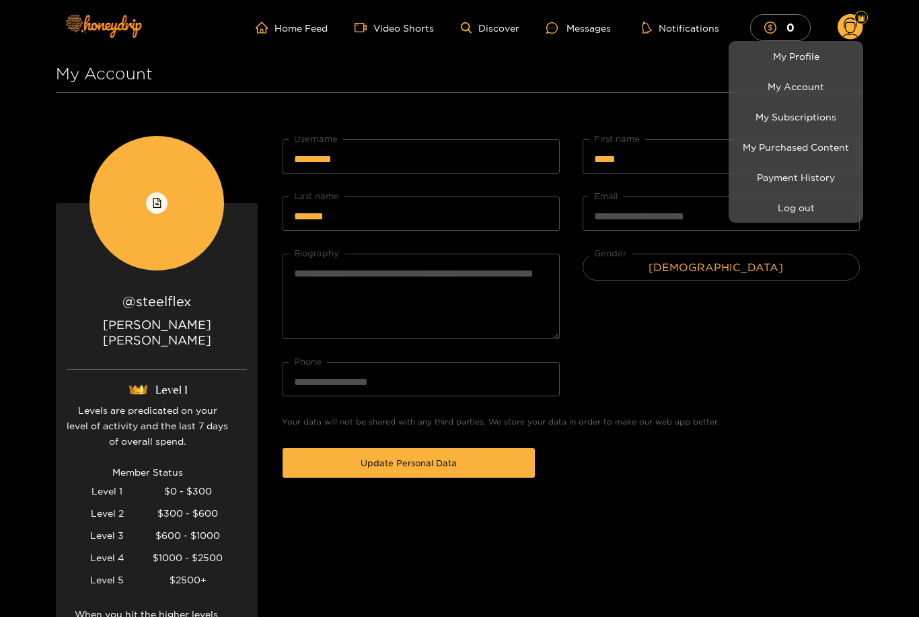
click at [842, 87] on link "My Account" at bounding box center [796, 87] width 128 height 24
click at [815, 105] on link "My Subscriptions" at bounding box center [796, 117] width 128 height 24
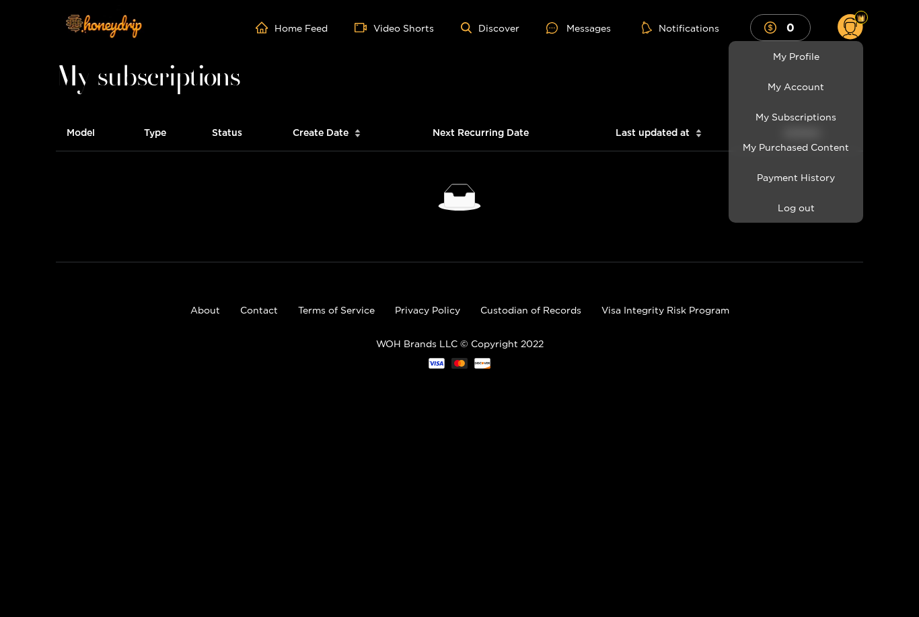
click at [833, 89] on link "My Account" at bounding box center [796, 87] width 128 height 24
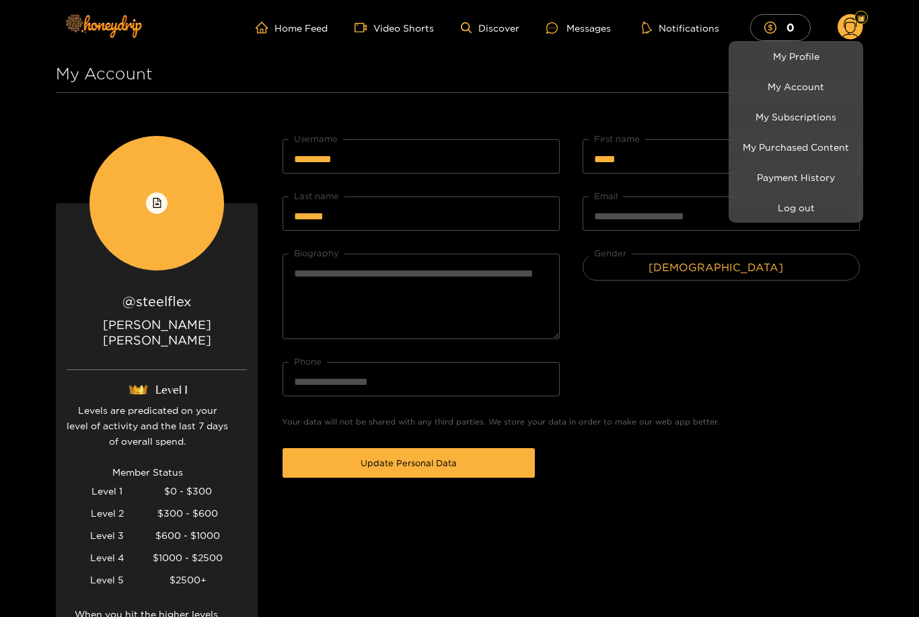
click at [854, 37] on div at bounding box center [459, 308] width 919 height 617
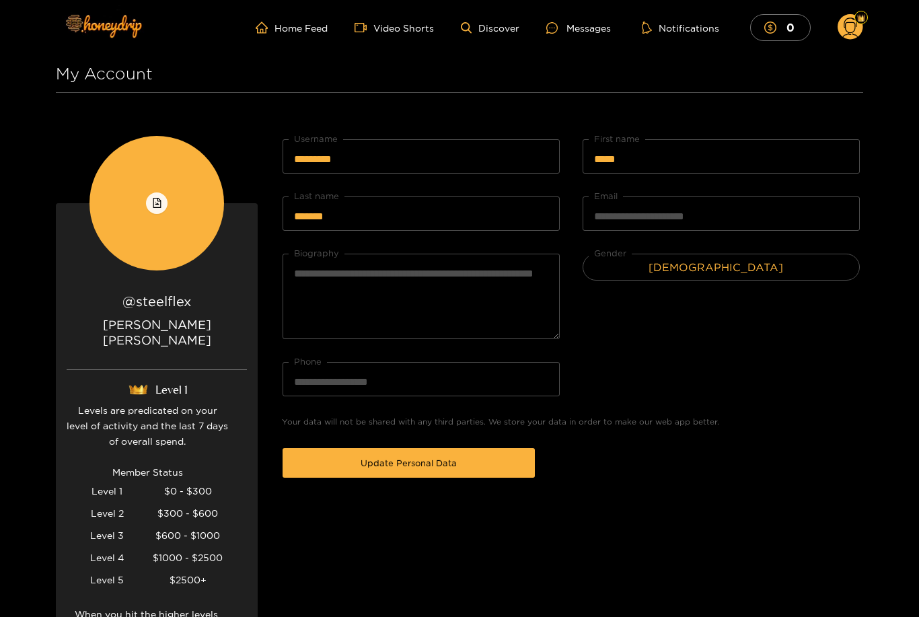
click at [859, 25] on circle at bounding box center [851, 27] width 26 height 26
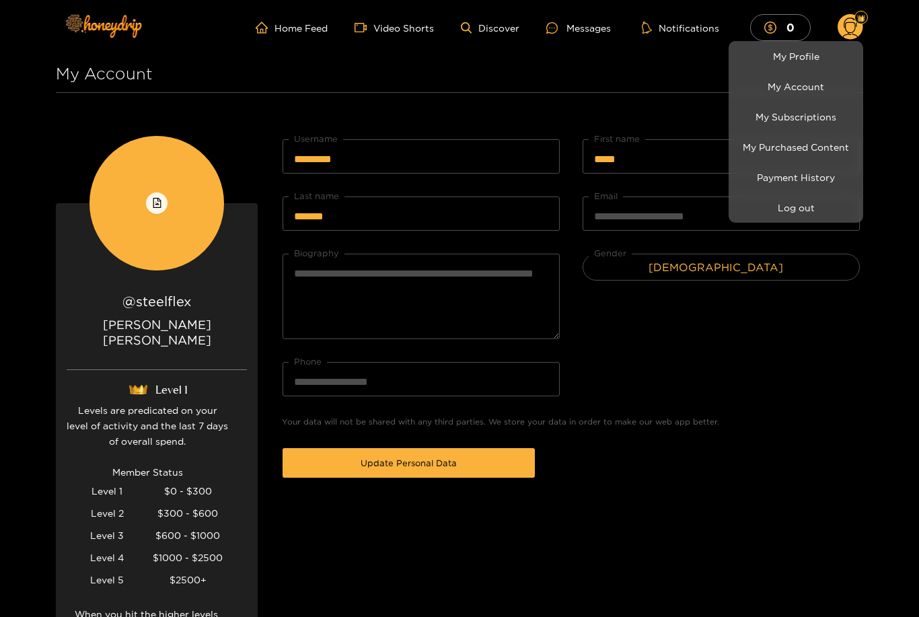
click at [866, 20] on div at bounding box center [459, 308] width 919 height 617
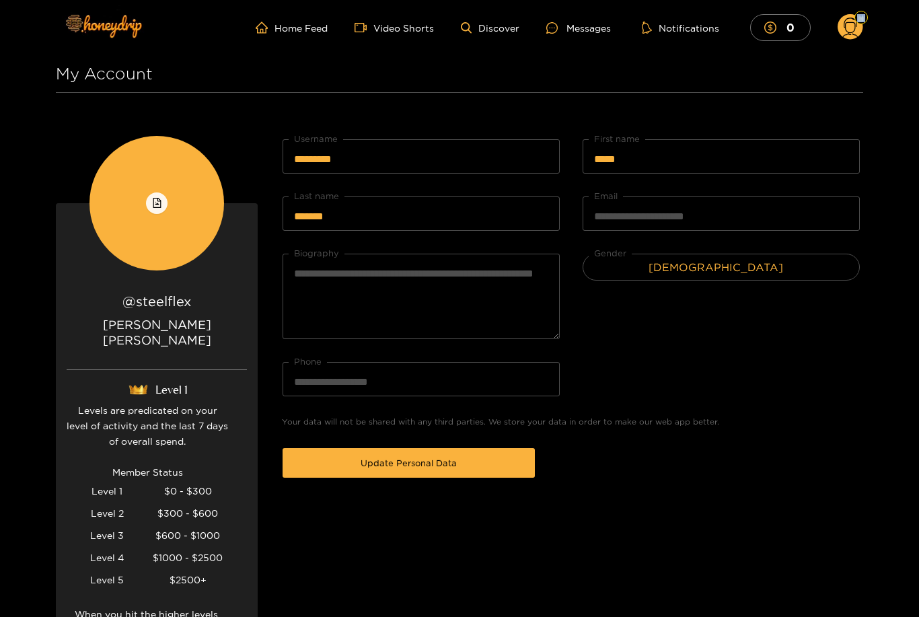
click at [848, 37] on circle at bounding box center [851, 27] width 26 height 26
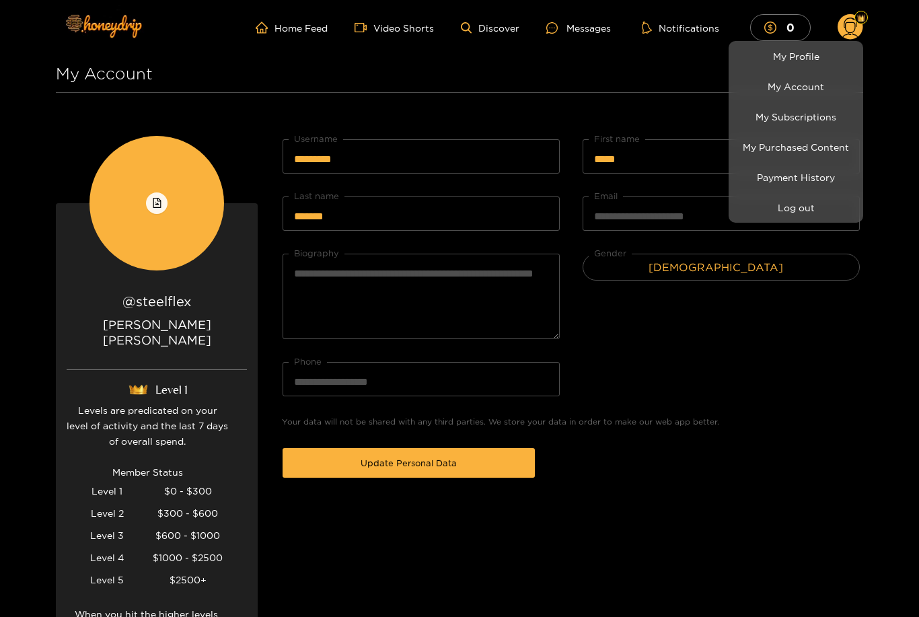
scroll to position [18, 0]
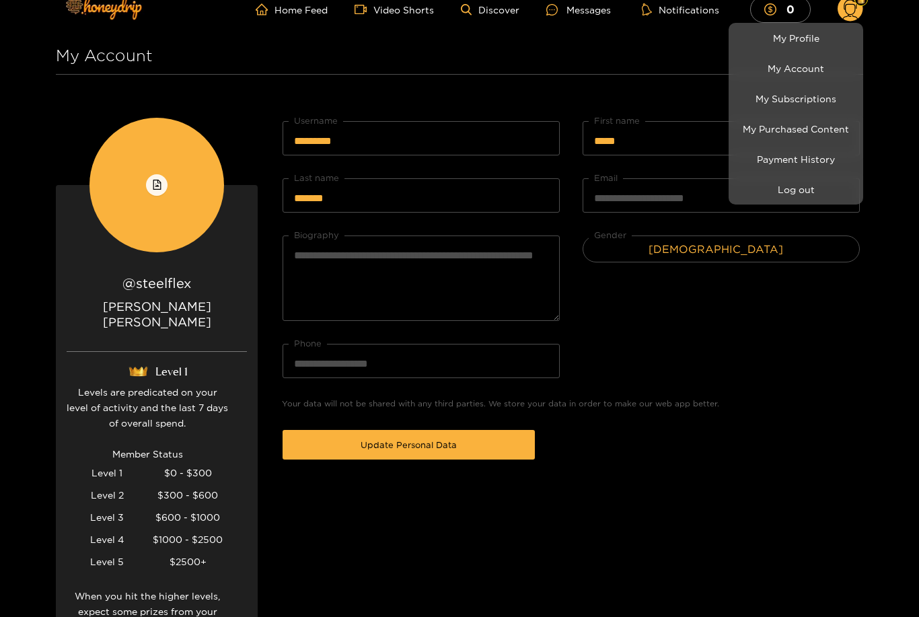
click at [136, 298] on div at bounding box center [459, 308] width 919 height 617
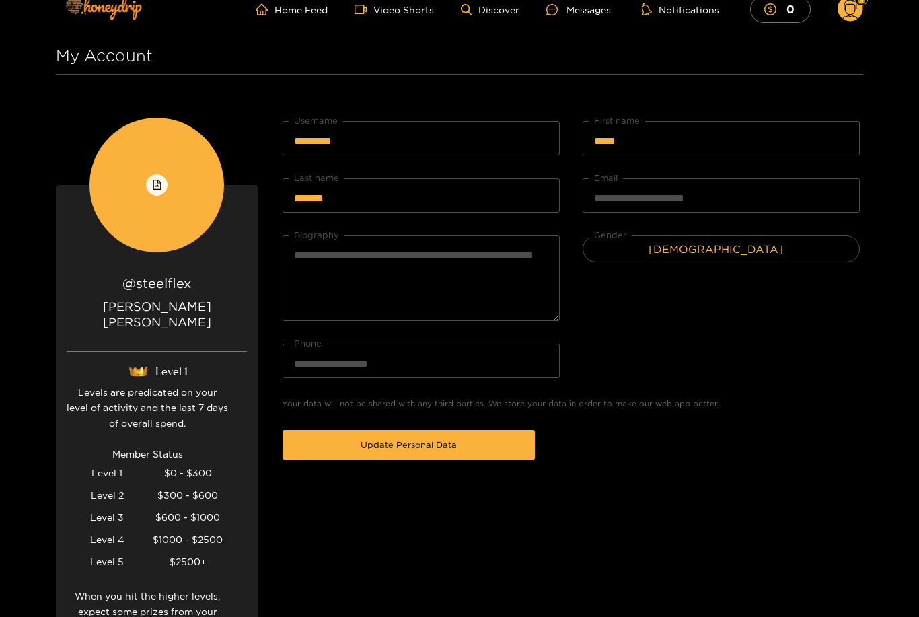
click at [135, 332] on p "[PERSON_NAME]" at bounding box center [157, 325] width 180 height 53
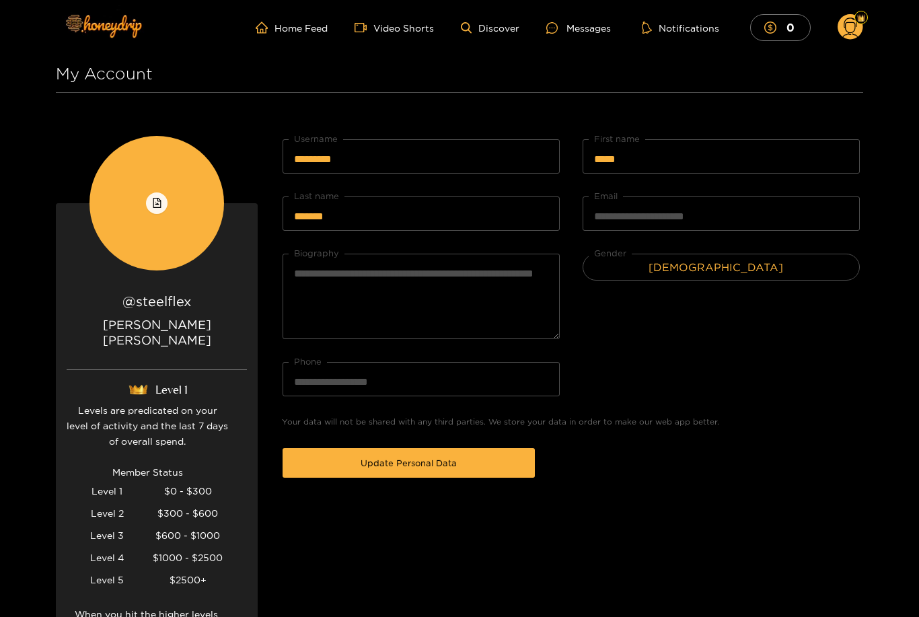
click at [676, 32] on button "Notifications" at bounding box center [680, 27] width 85 height 13
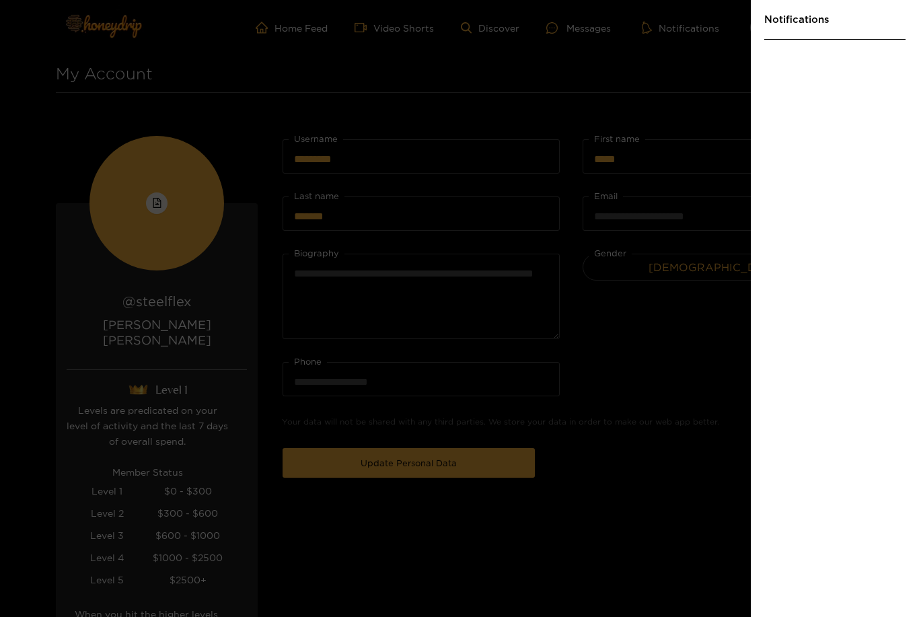
click at [595, 28] on div at bounding box center [459, 308] width 919 height 617
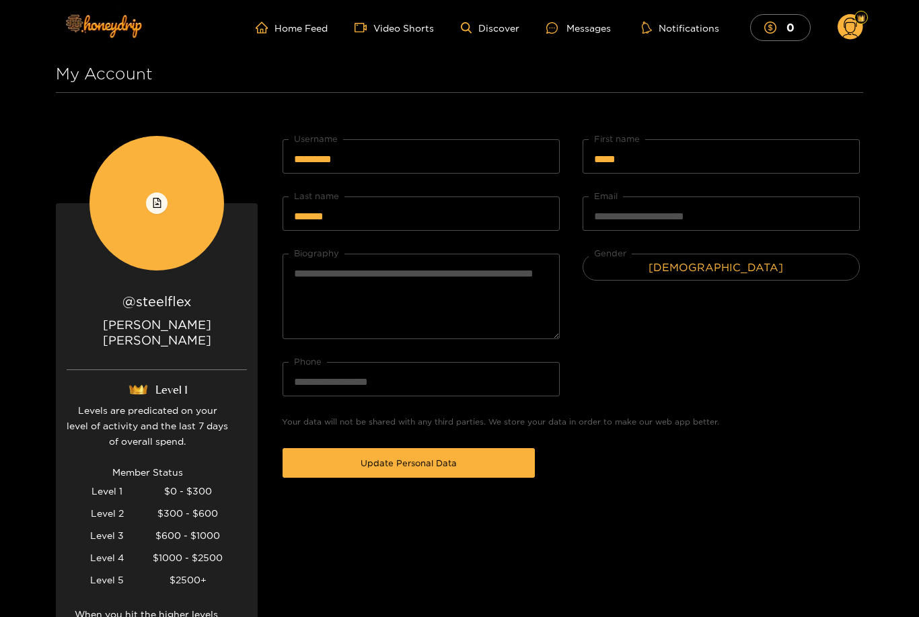
click at [617, 26] on ul "Home Feed Video Shorts Discover Messages Notifications 0" at bounding box center [559, 27] width 607 height 27
click at [586, 32] on div "Messages" at bounding box center [578, 27] width 65 height 15
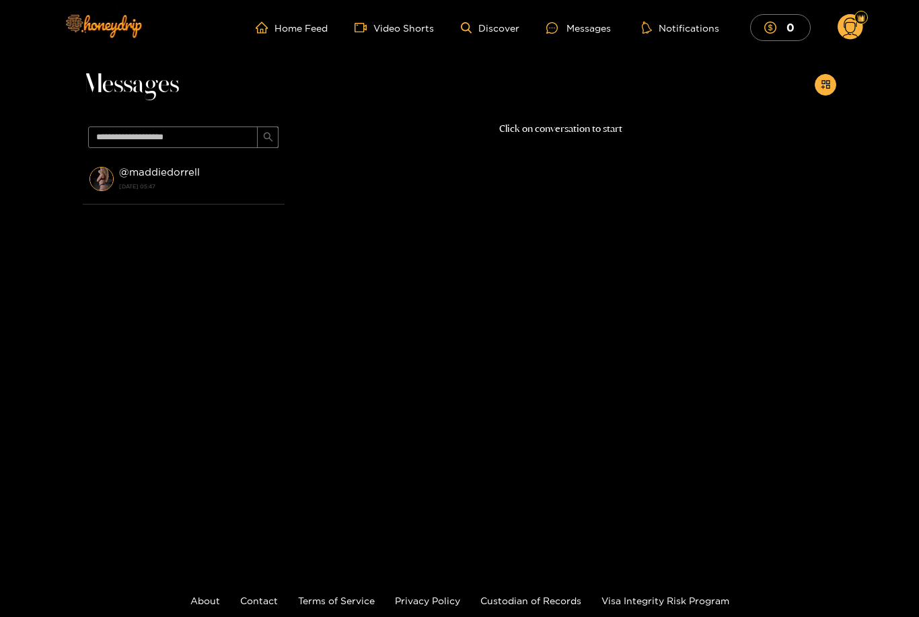
click at [858, 39] on icon at bounding box center [850, 29] width 15 height 24
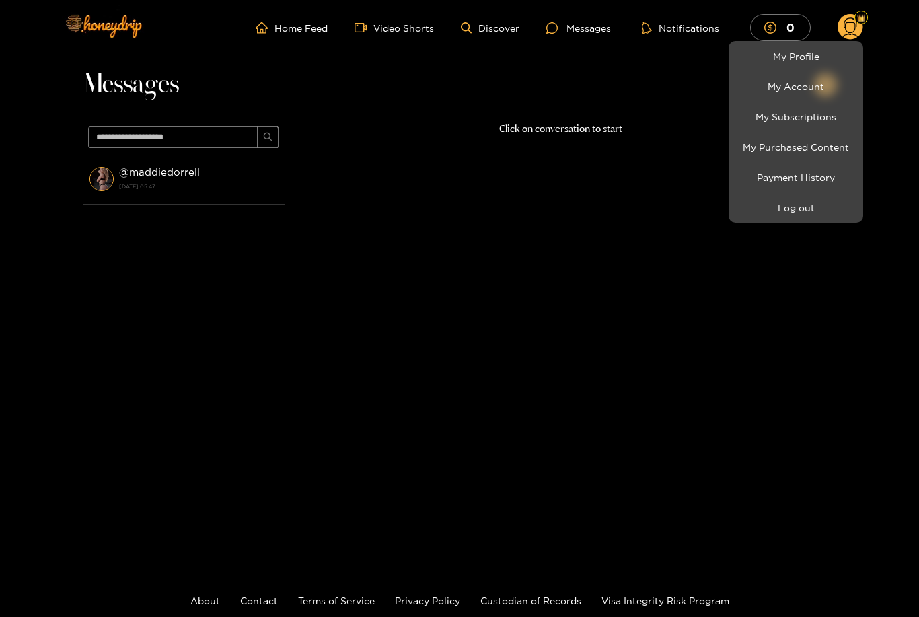
click at [817, 92] on link "My Account" at bounding box center [796, 87] width 128 height 24
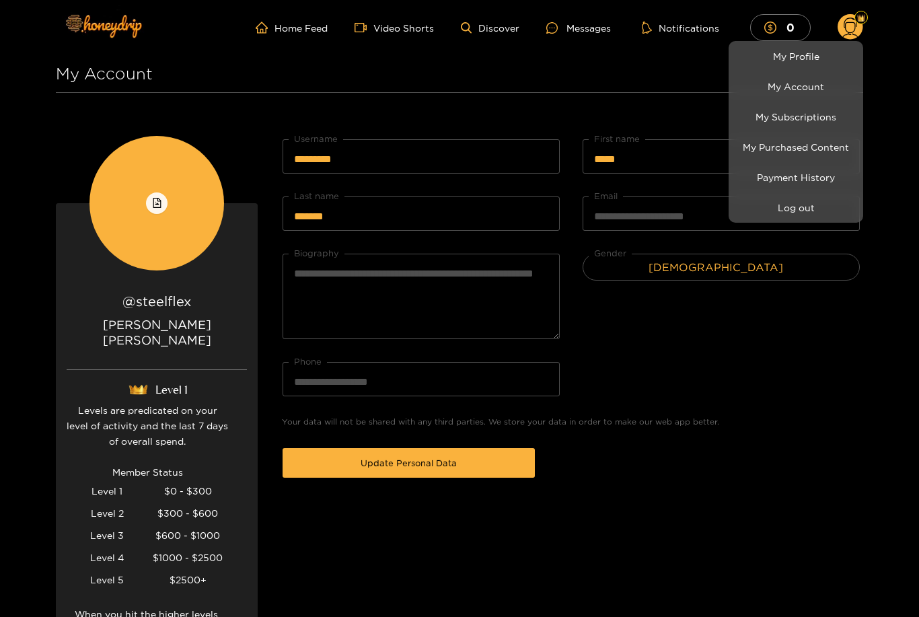
click at [803, 207] on button "Log out" at bounding box center [796, 208] width 128 height 24
